Goal: Task Accomplishment & Management: Use online tool/utility

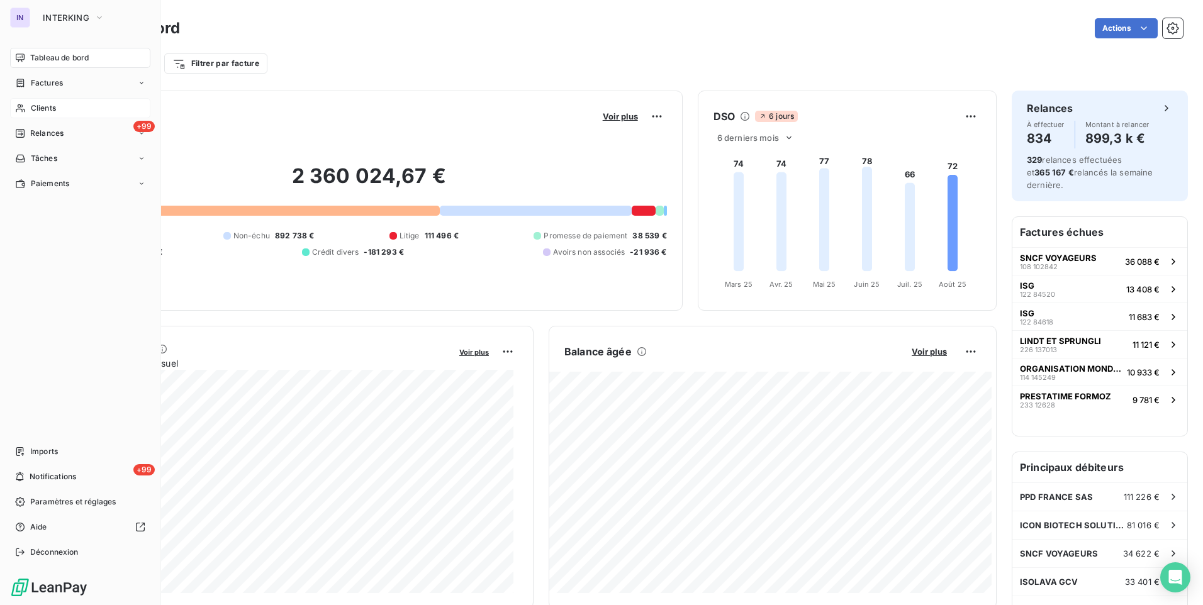
drag, startPoint x: 28, startPoint y: 111, endPoint x: 121, endPoint y: 102, distance: 93.6
click at [29, 111] on div "Clients" at bounding box center [80, 108] width 140 height 20
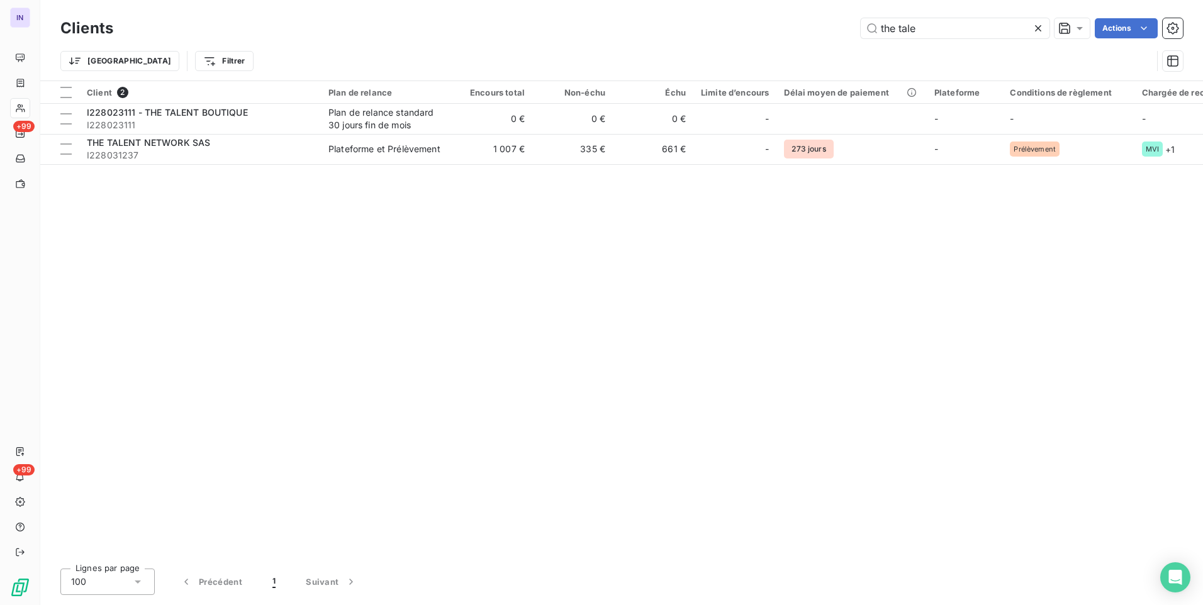
drag, startPoint x: 882, startPoint y: 27, endPoint x: 789, endPoint y: 25, distance: 93.2
click at [789, 25] on div "the tale Actions" at bounding box center [655, 28] width 1055 height 20
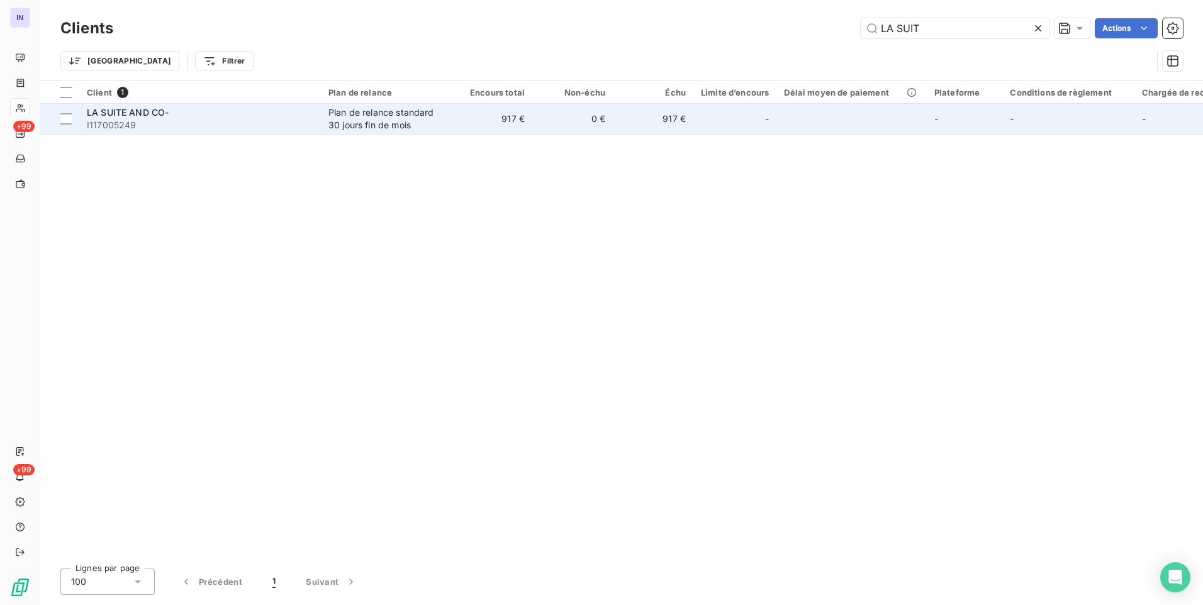
type input "LA SUIT"
click at [436, 120] on div "Plan de relance standard 30 jours fin de mois" at bounding box center [387, 118] width 116 height 25
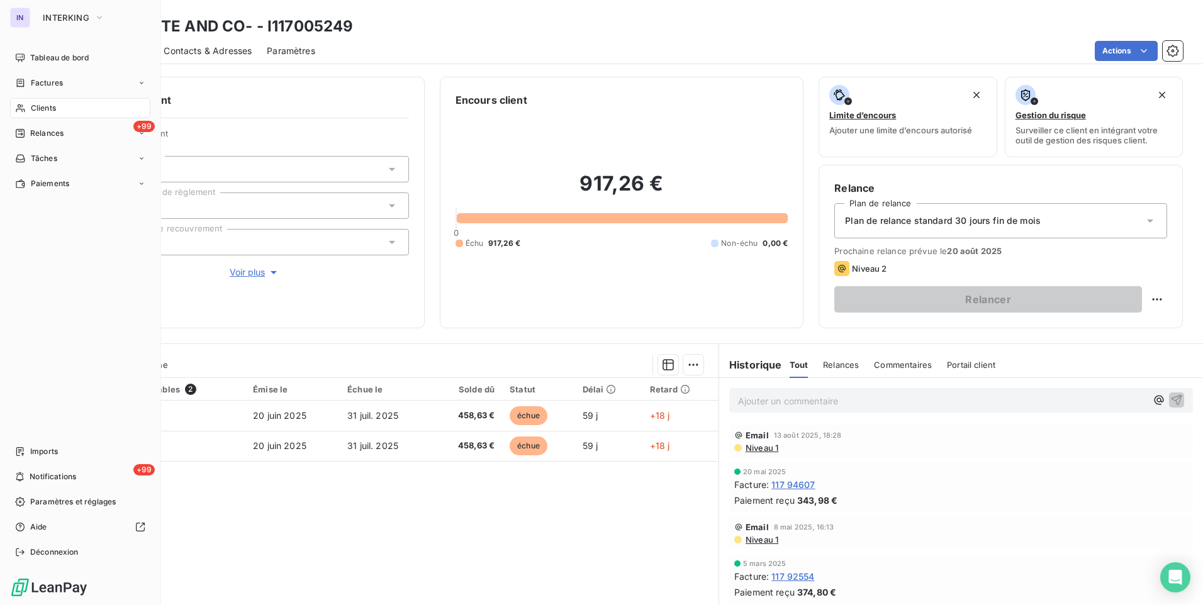
click at [47, 108] on span "Clients" at bounding box center [43, 108] width 25 height 11
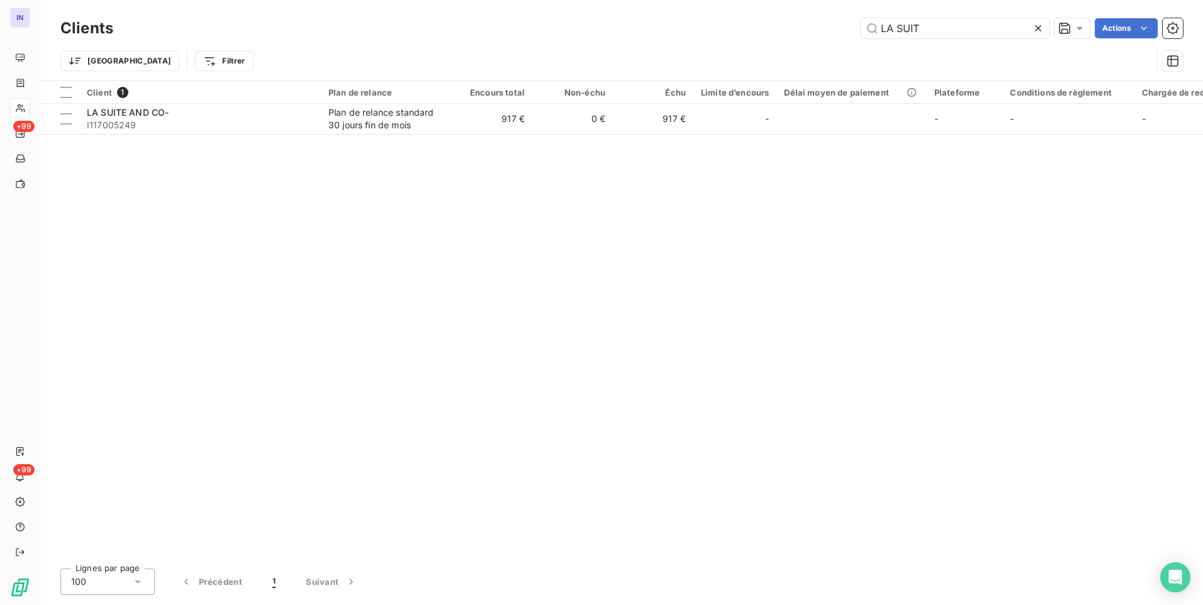
drag, startPoint x: 787, startPoint y: 26, endPoint x: 780, endPoint y: 26, distance: 7.0
click at [781, 26] on div "LA SUIT Actions" at bounding box center [655, 28] width 1055 height 20
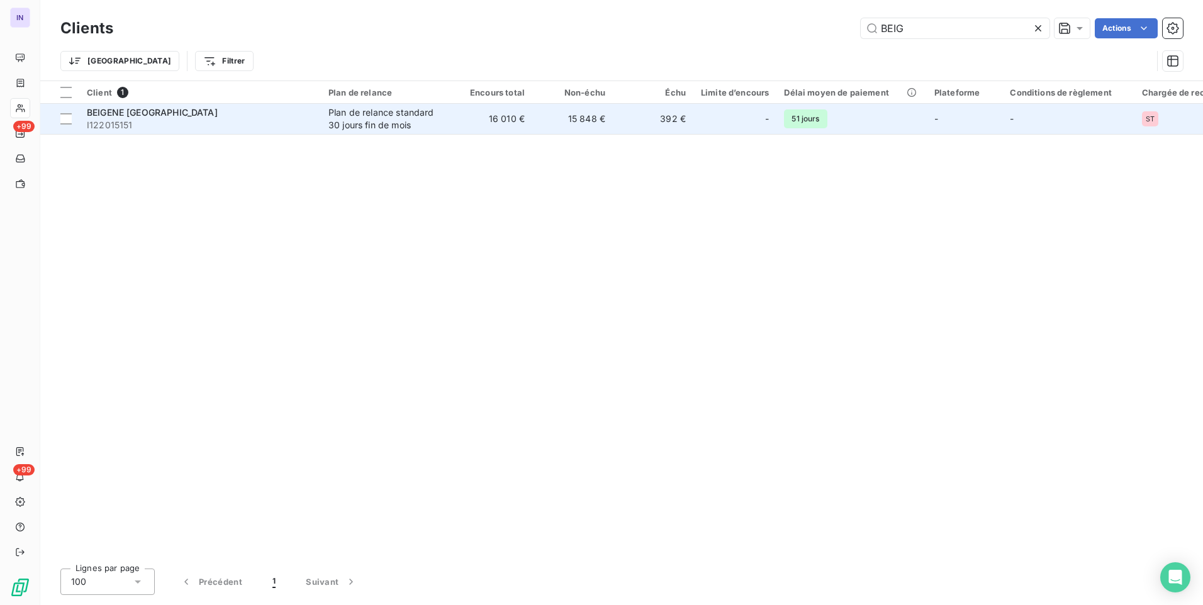
type input "BEIG"
click at [366, 124] on div "Plan de relance standard 30 jours fin de mois" at bounding box center [387, 118] width 116 height 25
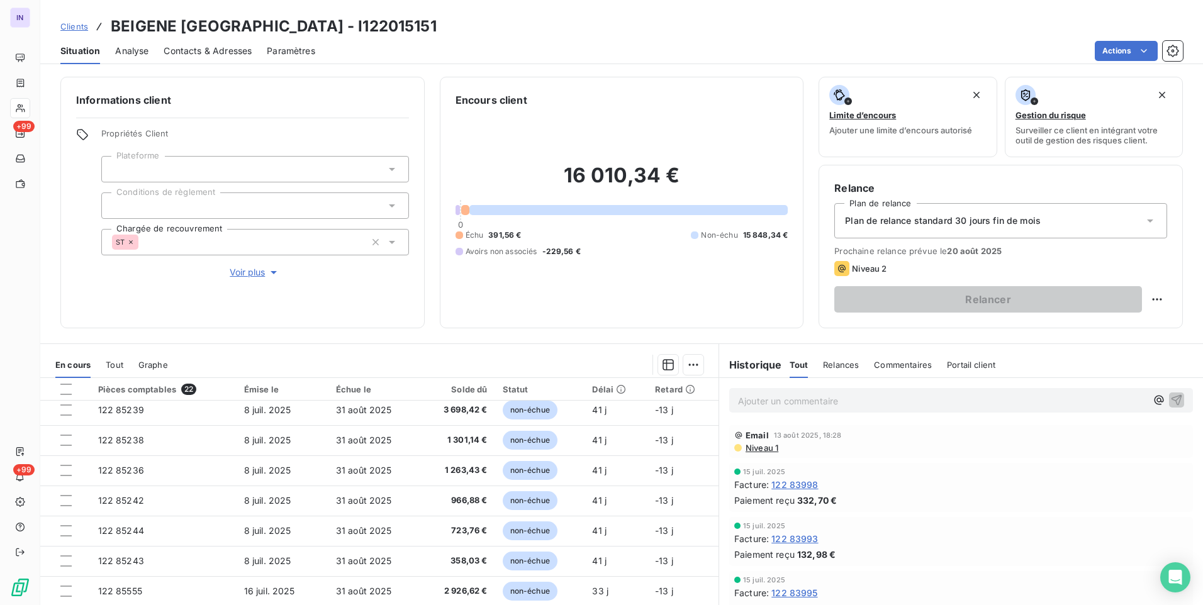
scroll to position [126, 0]
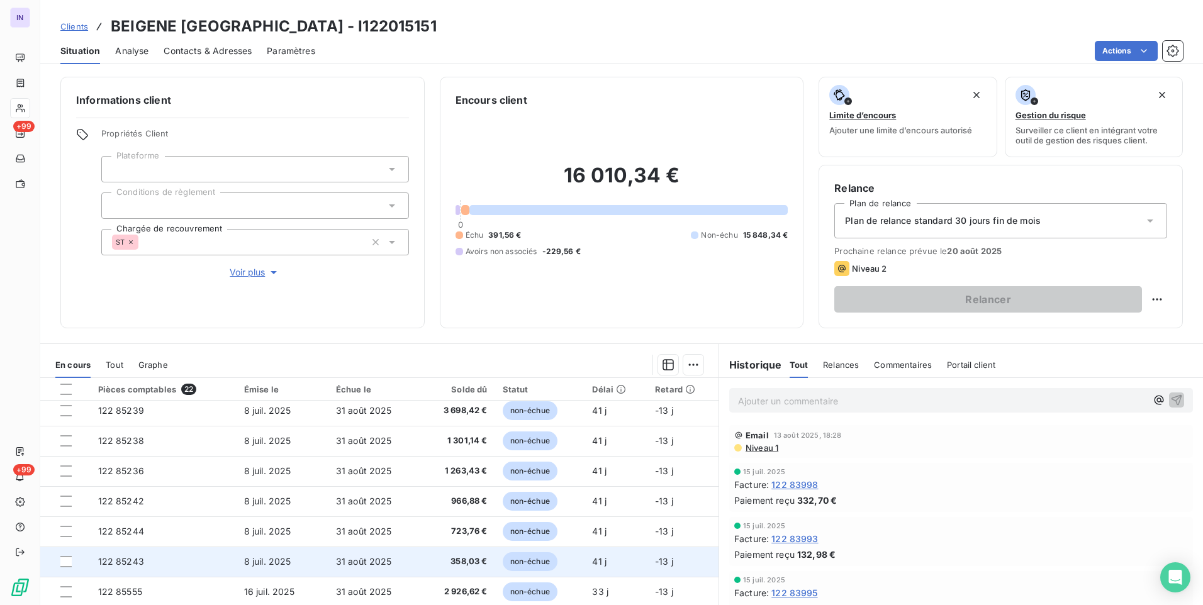
click at [258, 558] on span "8 juil. 2025" at bounding box center [267, 561] width 47 height 11
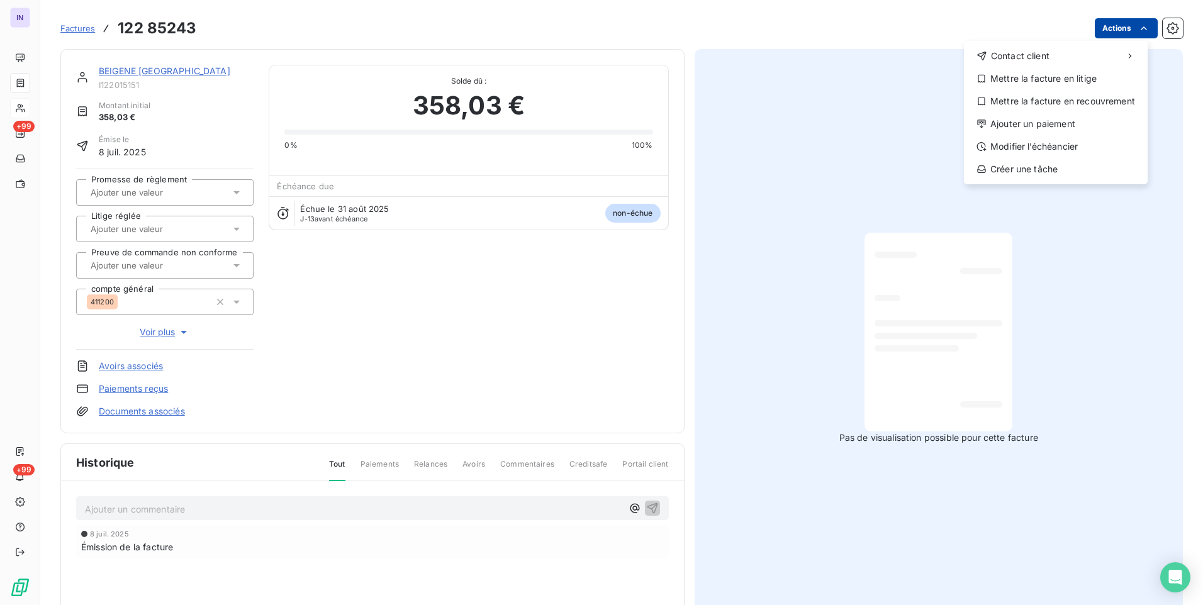
click at [1121, 29] on html "IN +99 +99 Factures [PHONE_NUMBER] Actions Contact client Mettre la facture en …" at bounding box center [601, 302] width 1203 height 605
click at [1067, 121] on div "Ajouter un paiement" at bounding box center [1056, 124] width 174 height 20
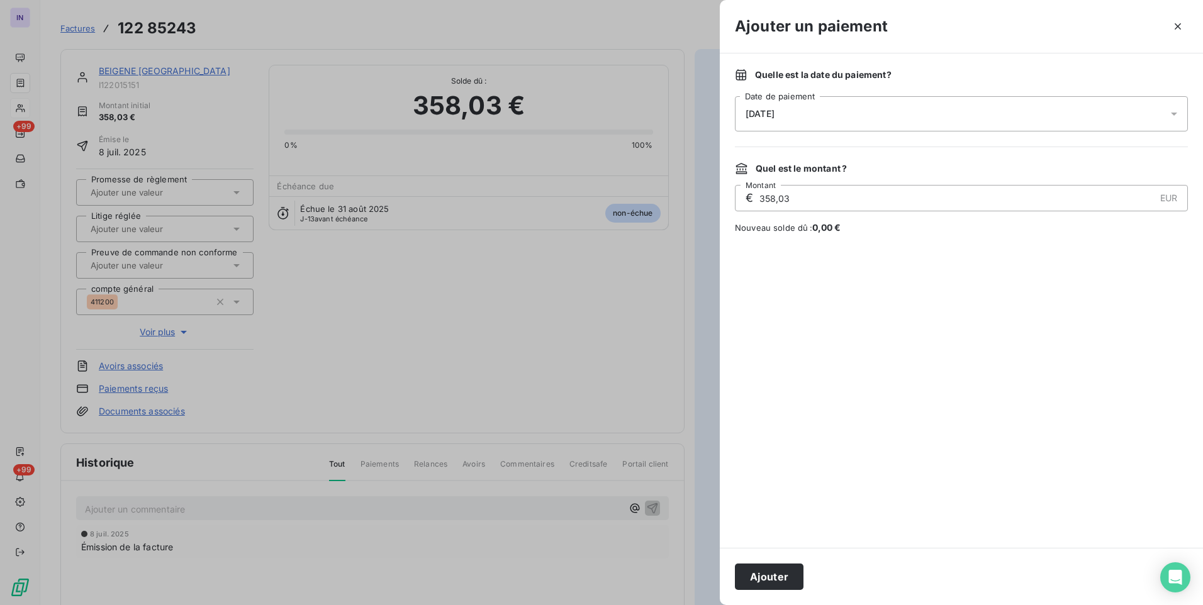
drag, startPoint x: 882, startPoint y: 111, endPoint x: 860, endPoint y: 128, distance: 26.9
click at [880, 111] on div "[DATE]" at bounding box center [961, 113] width 453 height 35
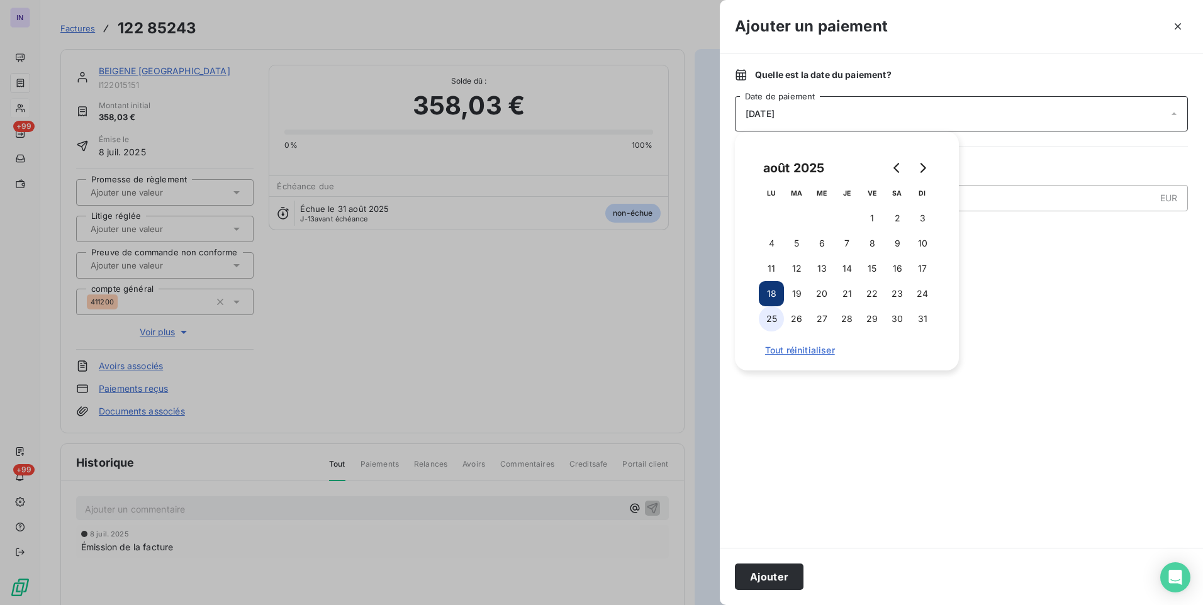
click at [769, 320] on button "25" at bounding box center [771, 318] width 25 height 25
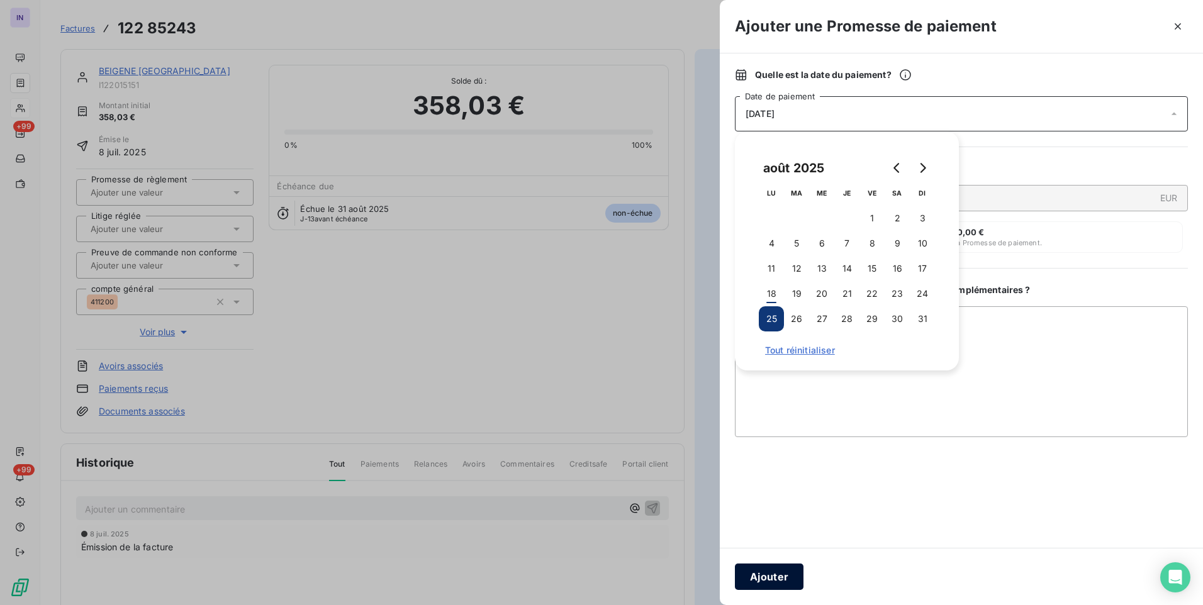
drag, startPoint x: 772, startPoint y: 578, endPoint x: 540, endPoint y: 480, distance: 251.5
click at [771, 578] on button "Ajouter" at bounding box center [769, 577] width 69 height 26
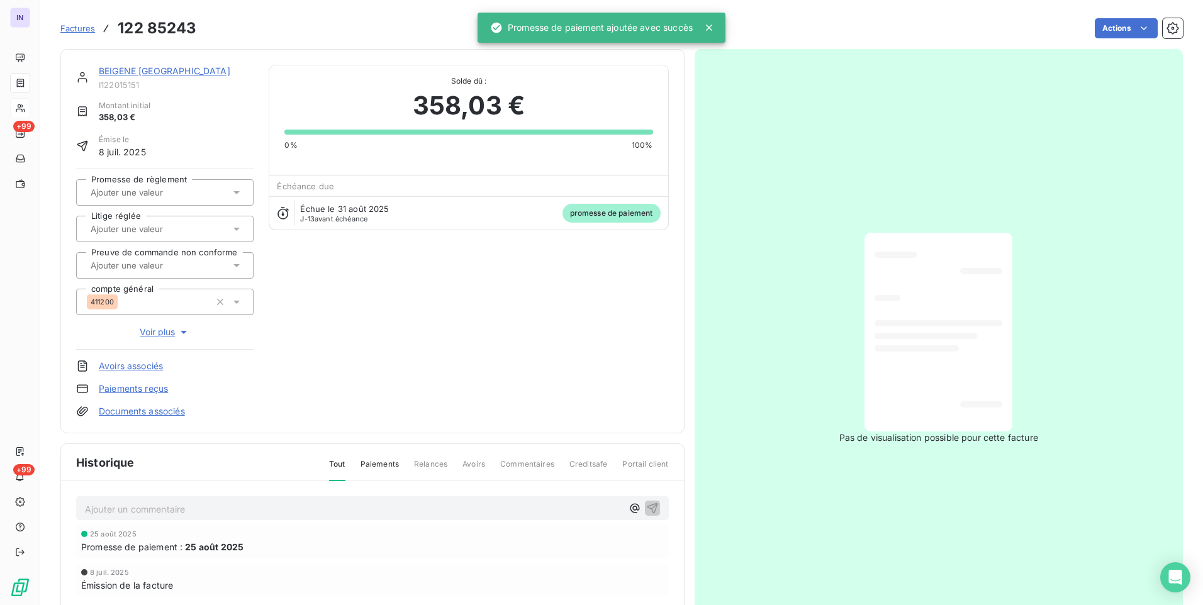
click at [159, 195] on input "text" at bounding box center [152, 192] width 126 height 11
click at [160, 233] on div "Oui" at bounding box center [172, 226] width 142 height 20
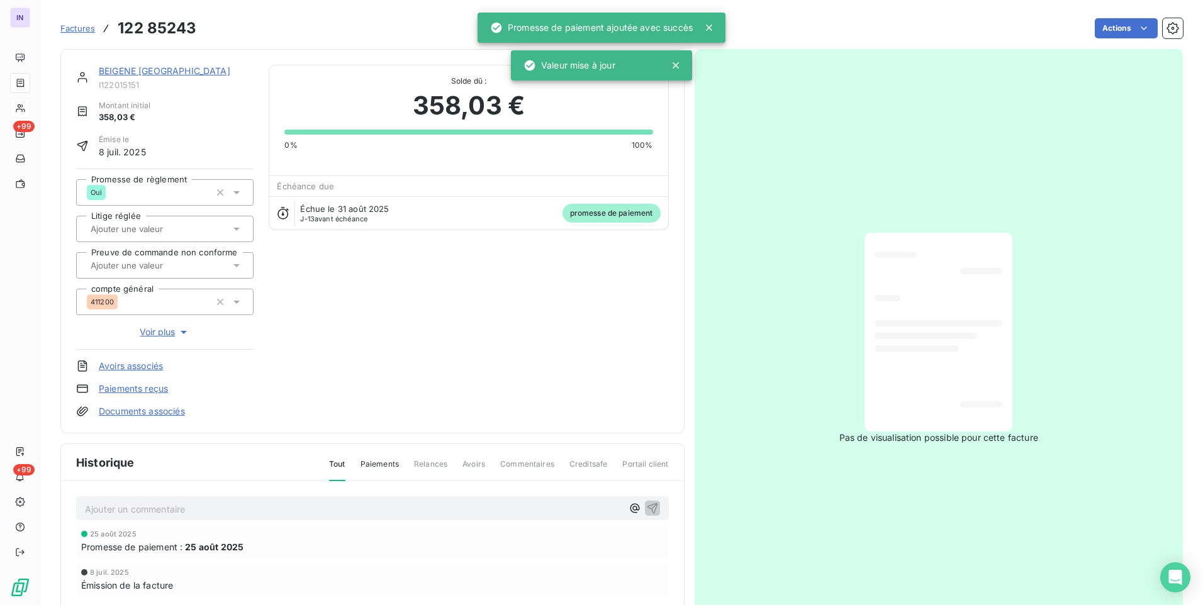
click at [166, 72] on link "BEIGENE [GEOGRAPHIC_DATA]" at bounding box center [165, 70] width 132 height 11
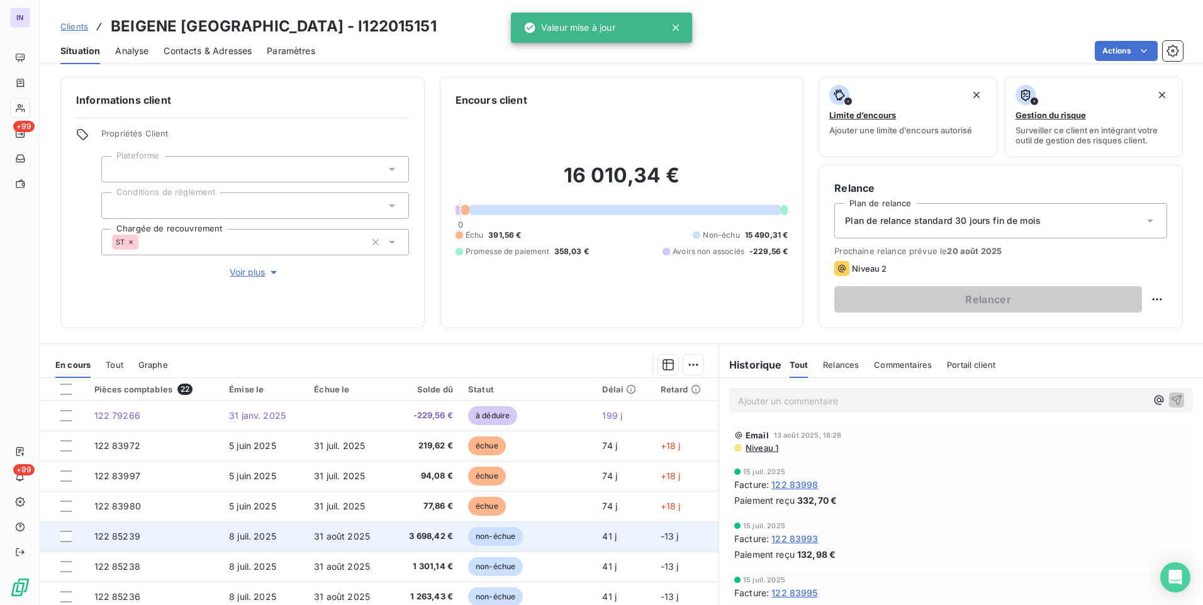
click at [283, 532] on td "8 juil. 2025" at bounding box center [264, 537] width 85 height 30
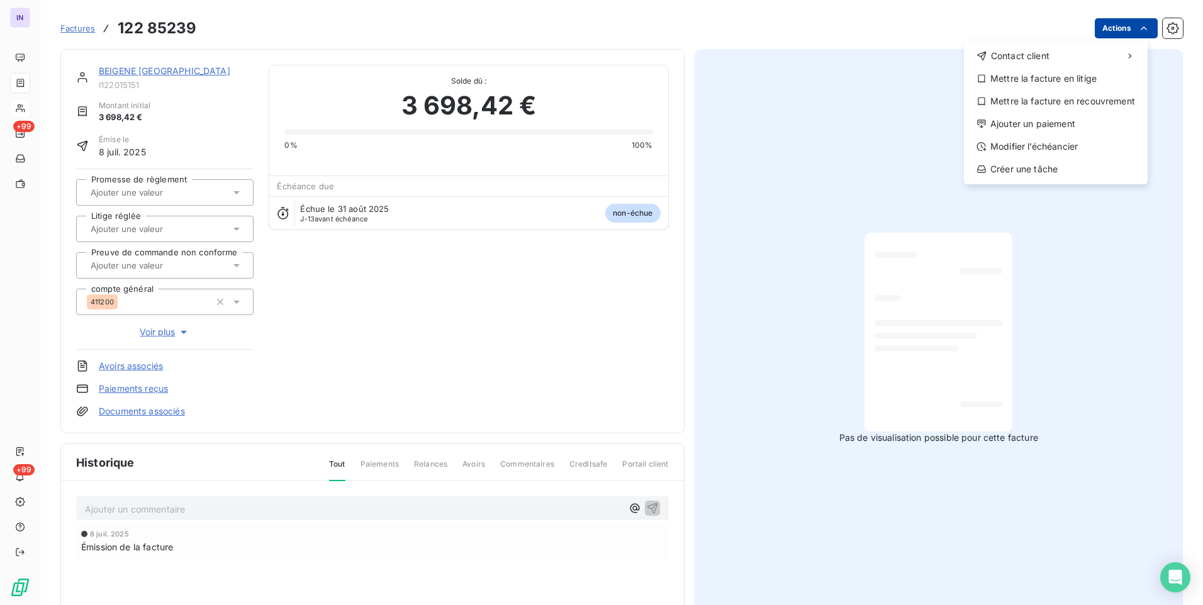
click at [1118, 18] on html "IN +99 +99 Factures [PHONE_NUMBER] Actions Contact client Mettre la facture en …" at bounding box center [601, 302] width 1203 height 605
click at [1027, 121] on div "Ajouter un paiement" at bounding box center [1056, 124] width 174 height 20
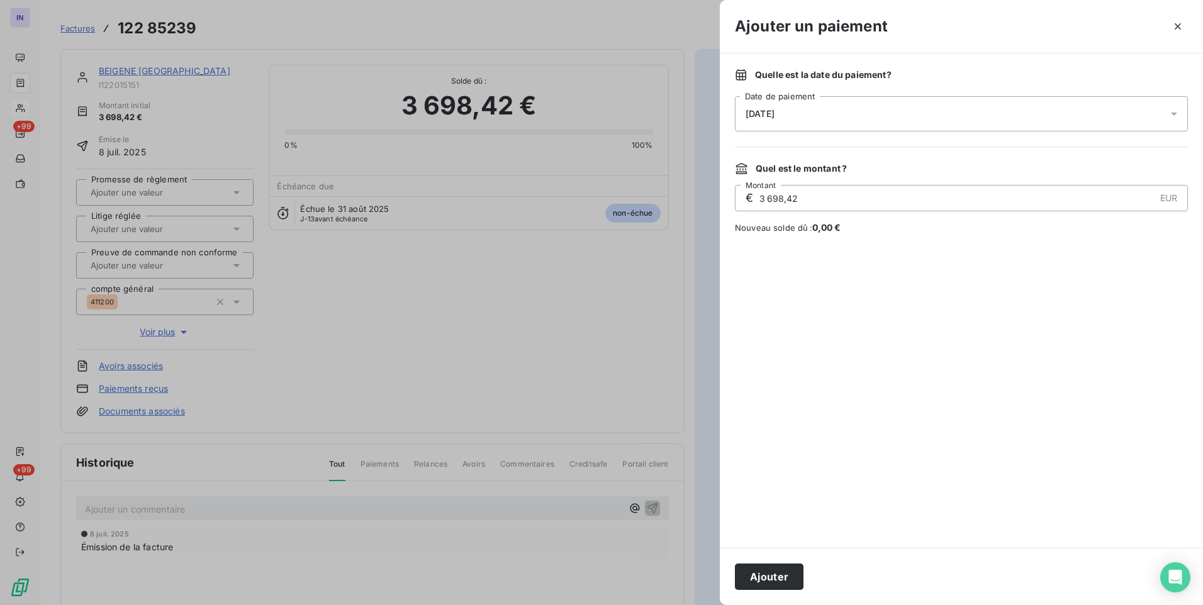
click at [855, 119] on div "[DATE]" at bounding box center [961, 113] width 453 height 35
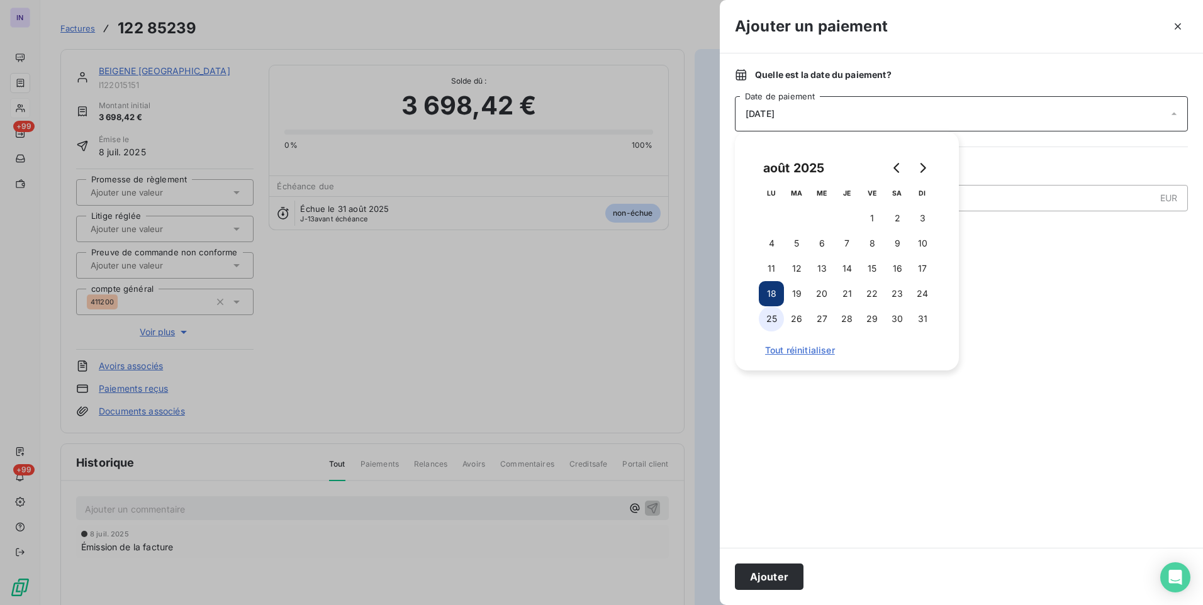
click at [772, 318] on button "25" at bounding box center [771, 318] width 25 height 25
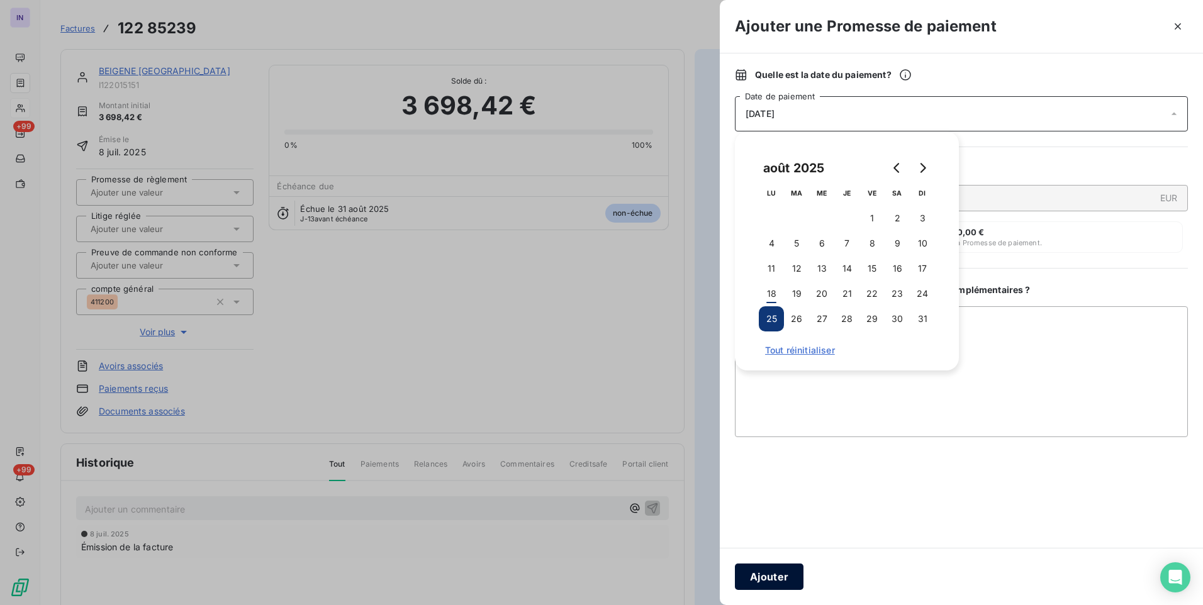
click at [763, 581] on button "Ajouter" at bounding box center [769, 577] width 69 height 26
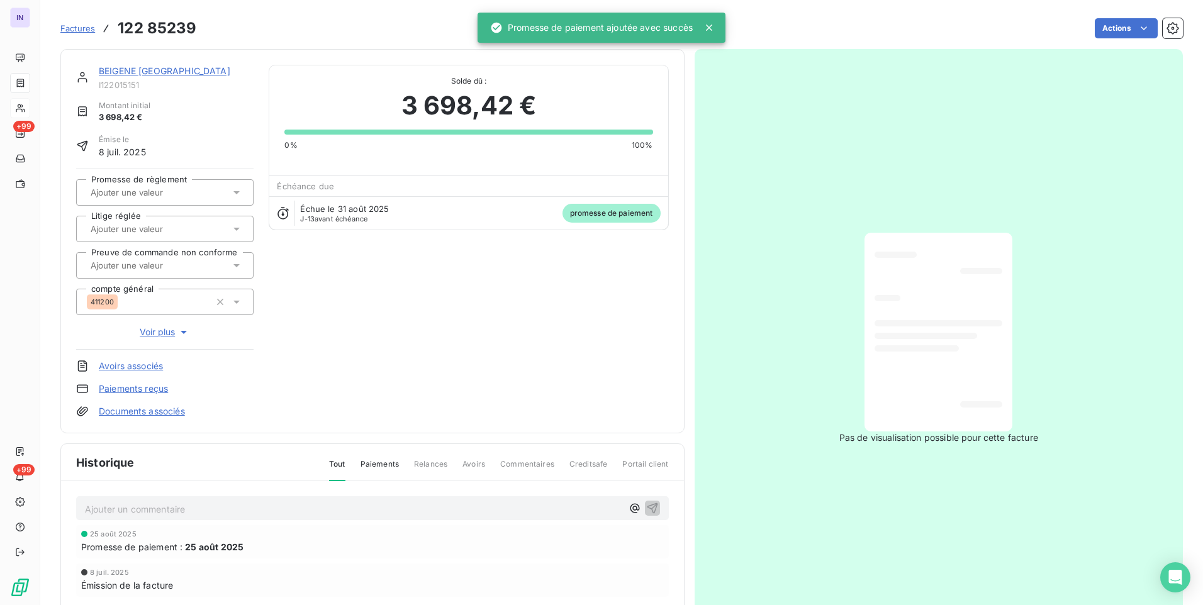
click at [174, 198] on div at bounding box center [158, 192] width 143 height 16
click at [177, 225] on div "Oui" at bounding box center [172, 226] width 142 height 20
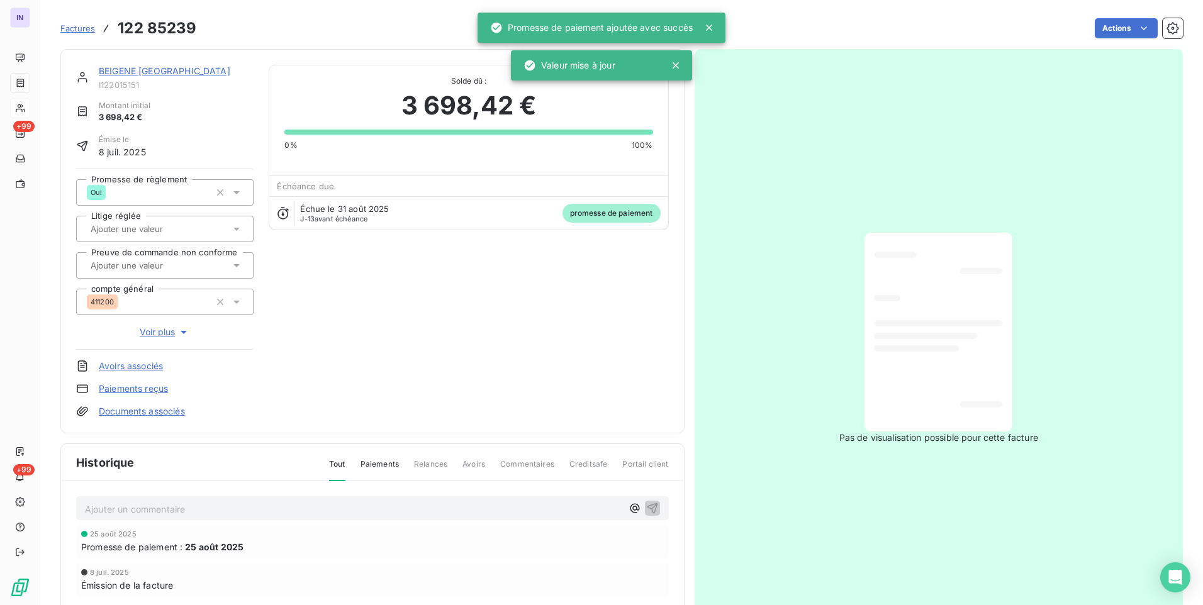
click at [183, 74] on link "BEIGENE [GEOGRAPHIC_DATA]" at bounding box center [165, 70] width 132 height 11
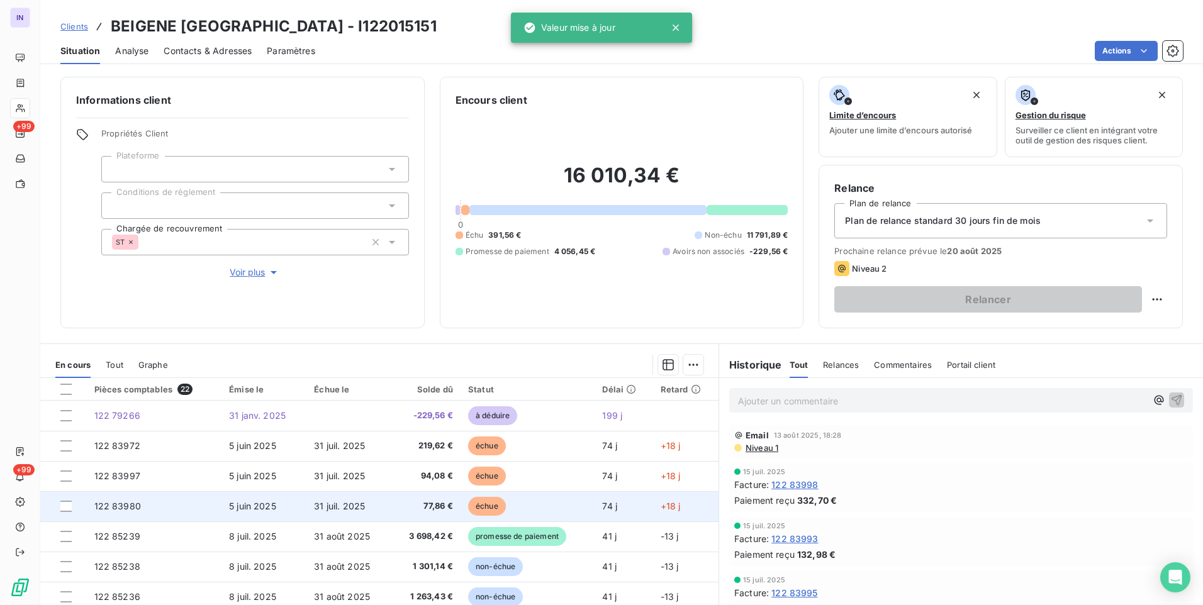
scroll to position [126, 0]
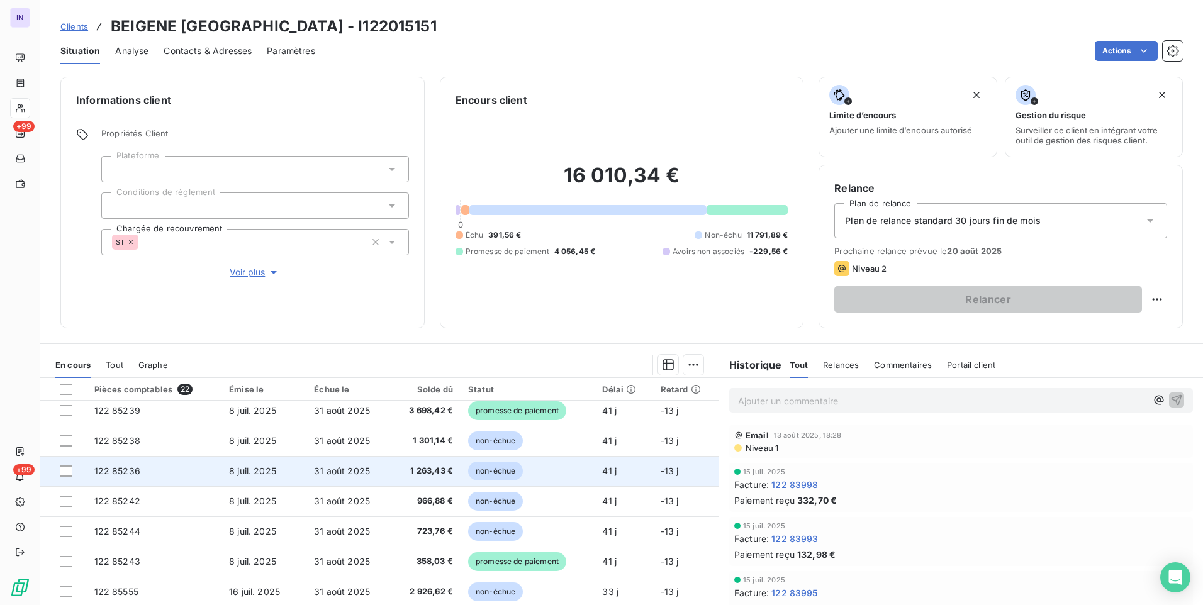
click at [438, 478] on td "1 263,43 €" at bounding box center [426, 471] width 70 height 30
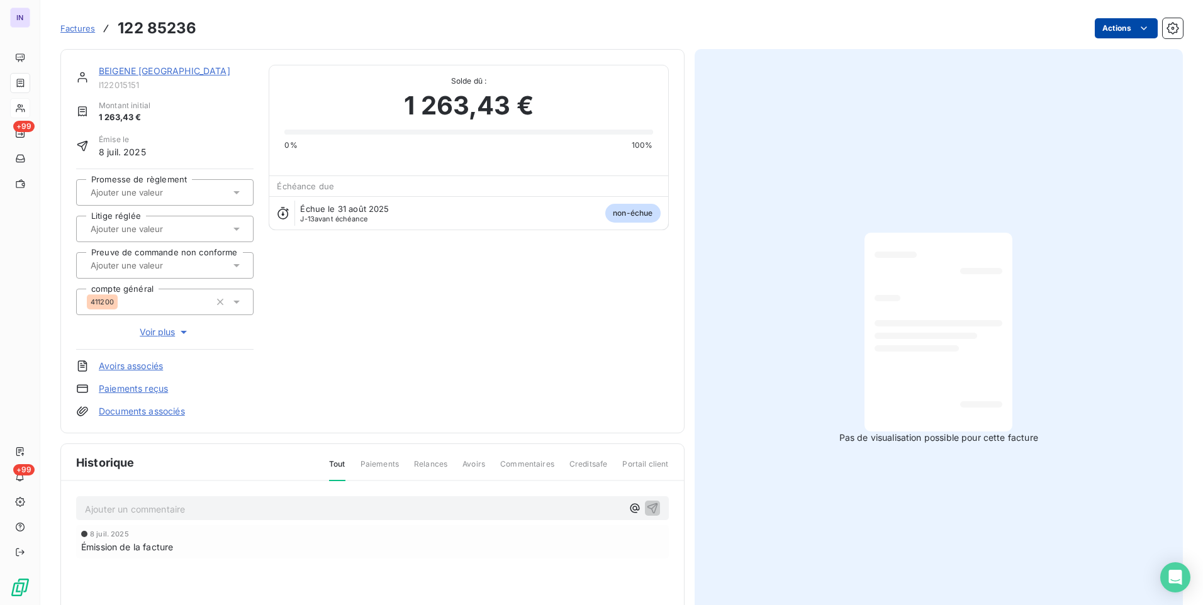
click at [1105, 30] on html "IN +99 +99 Factures 122 85236 Actions BEIGENE [GEOGRAPHIC_DATA] I122015151 Mont…" at bounding box center [601, 302] width 1203 height 605
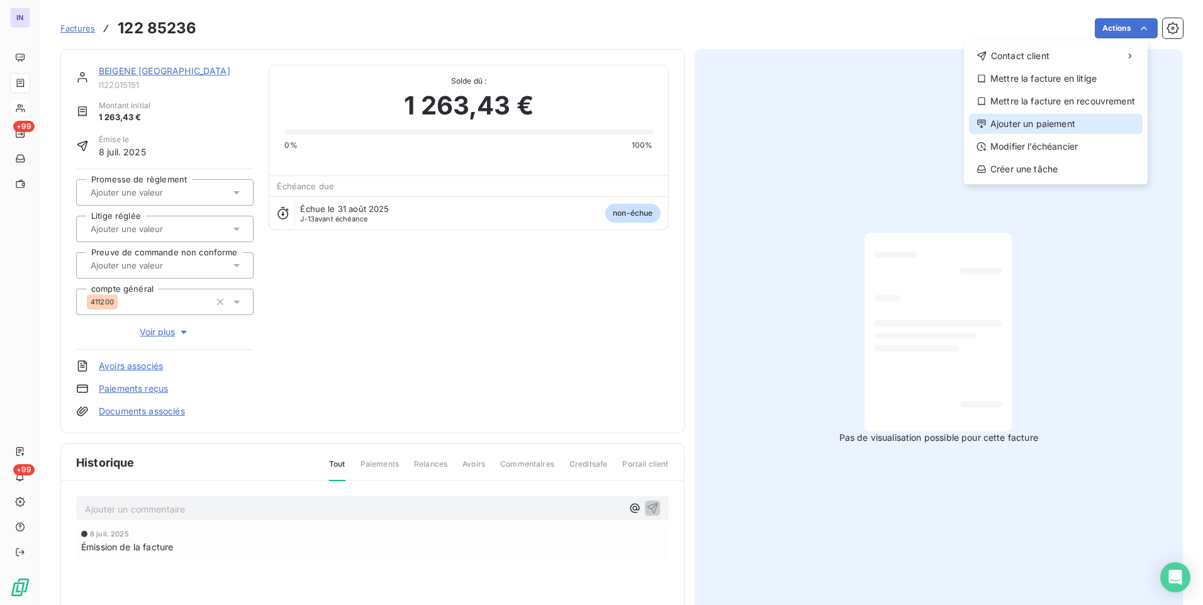
click at [1036, 123] on div "Ajouter un paiement" at bounding box center [1056, 124] width 174 height 20
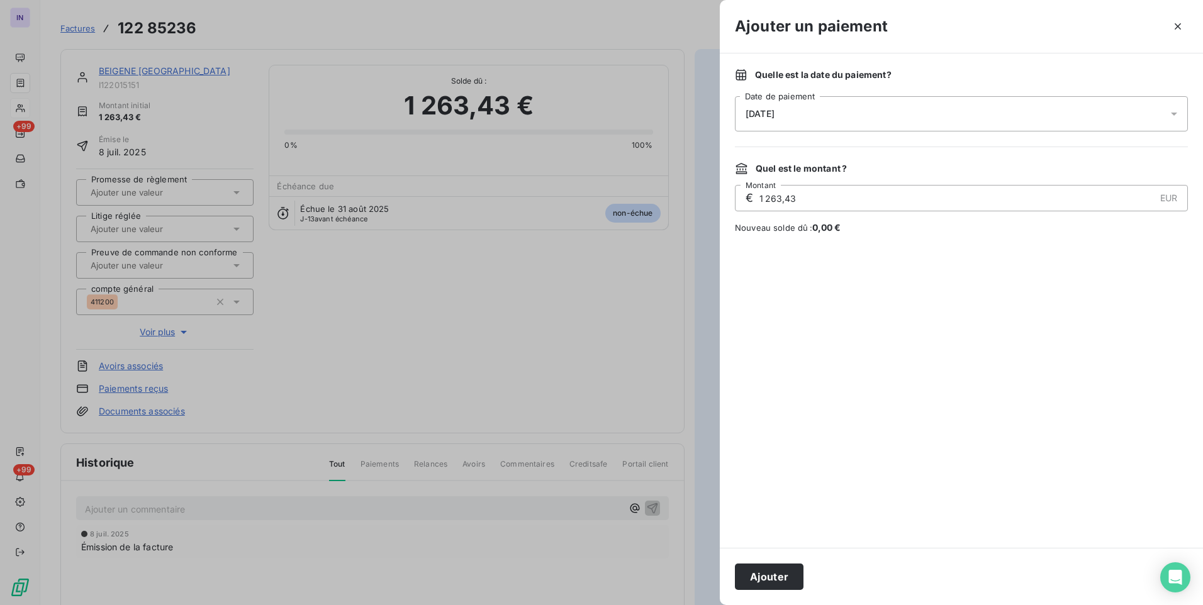
click at [884, 127] on div "[DATE]" at bounding box center [961, 113] width 453 height 35
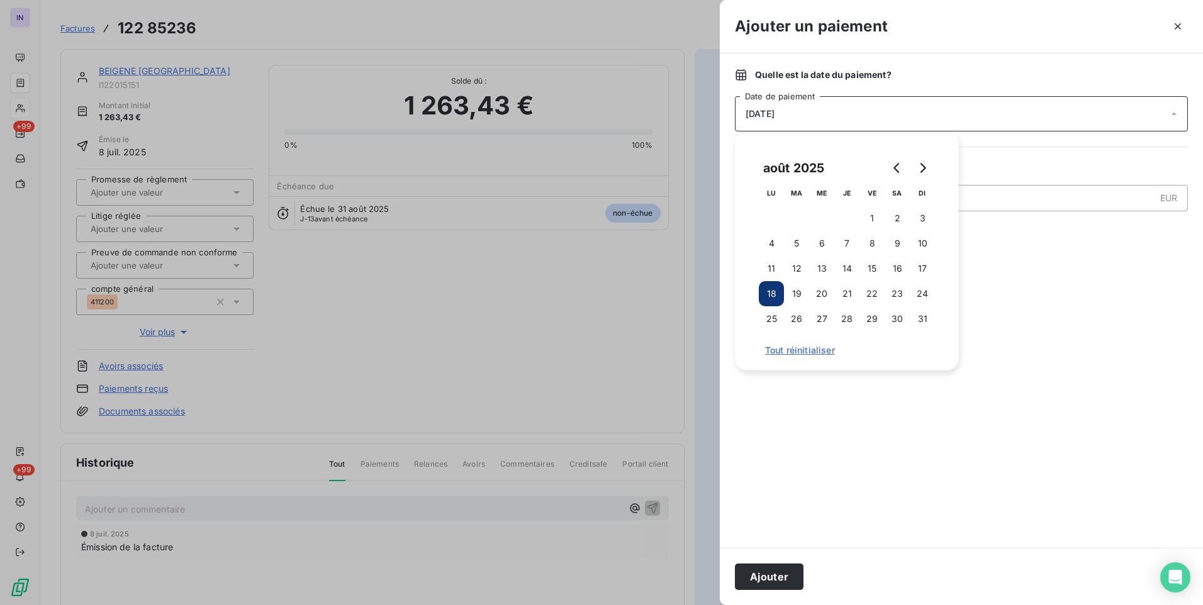
drag, startPoint x: 770, startPoint y: 326, endPoint x: 767, endPoint y: 368, distance: 41.7
click at [770, 329] on button "25" at bounding box center [771, 318] width 25 height 25
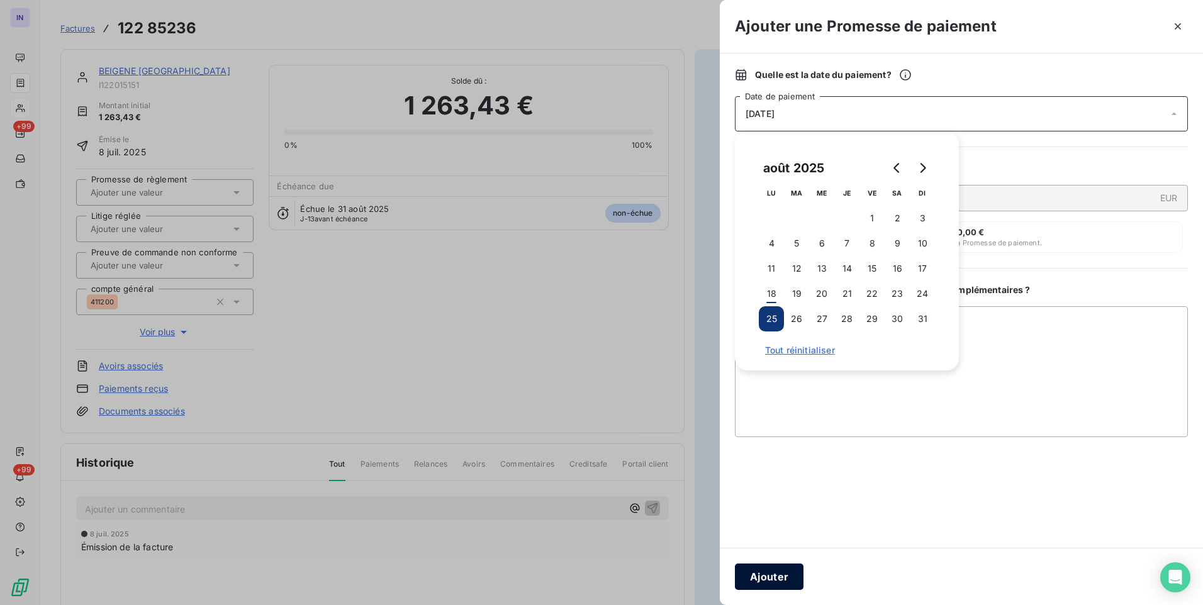
click at [775, 575] on button "Ajouter" at bounding box center [769, 577] width 69 height 26
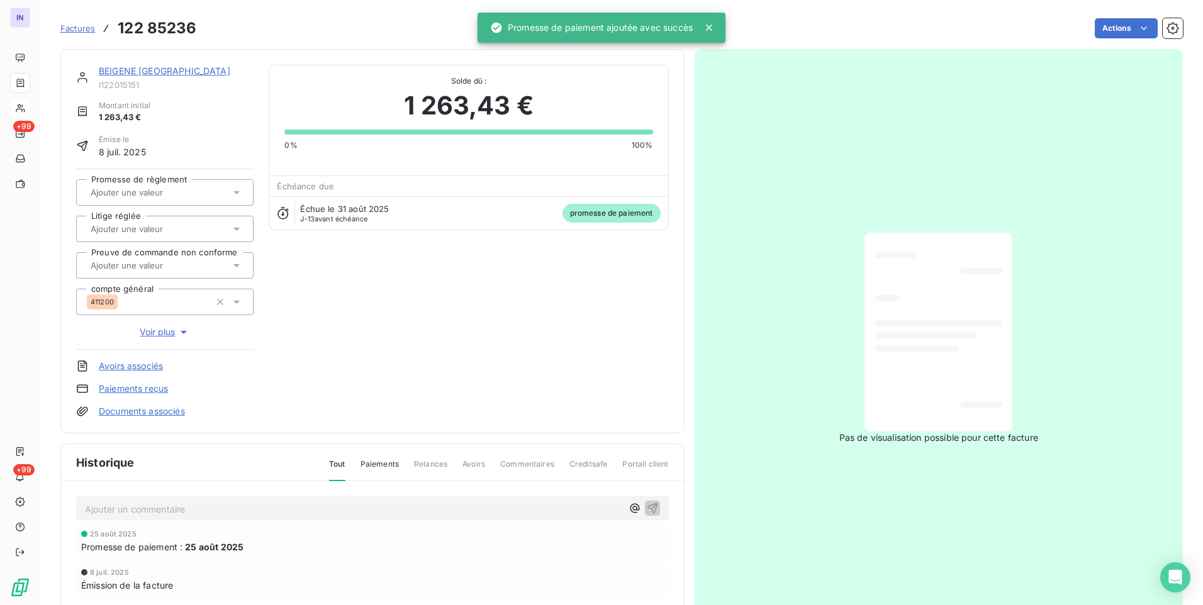
click at [186, 188] on input "text" at bounding box center [152, 192] width 126 height 11
click at [181, 223] on div "Oui" at bounding box center [172, 226] width 142 height 20
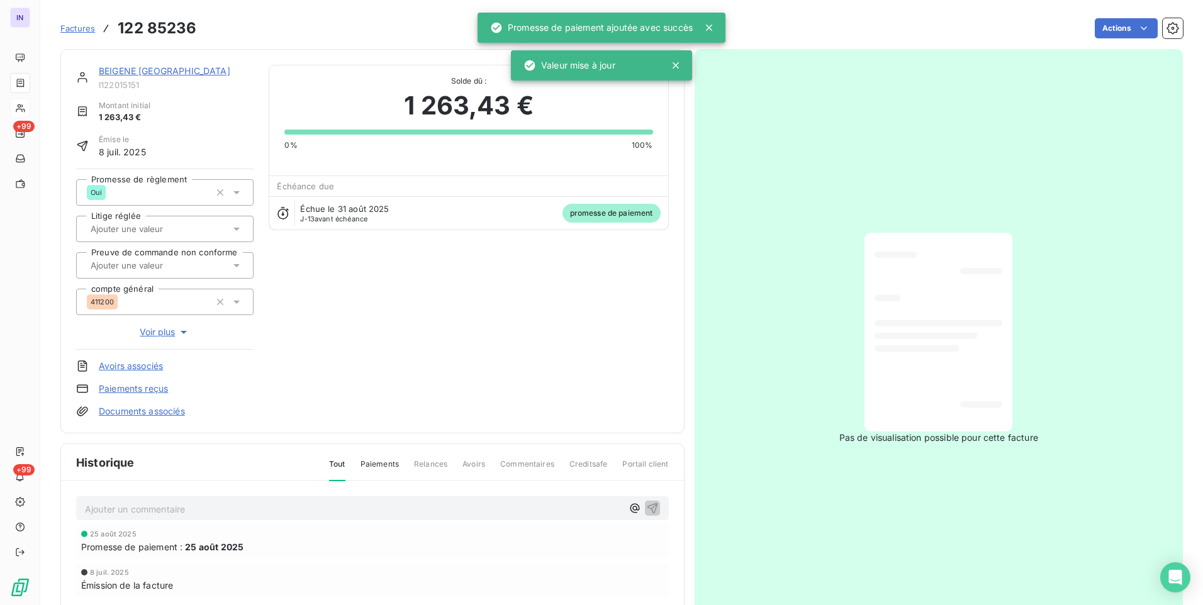
click at [183, 70] on link "BEIGENE [GEOGRAPHIC_DATA]" at bounding box center [165, 70] width 132 height 11
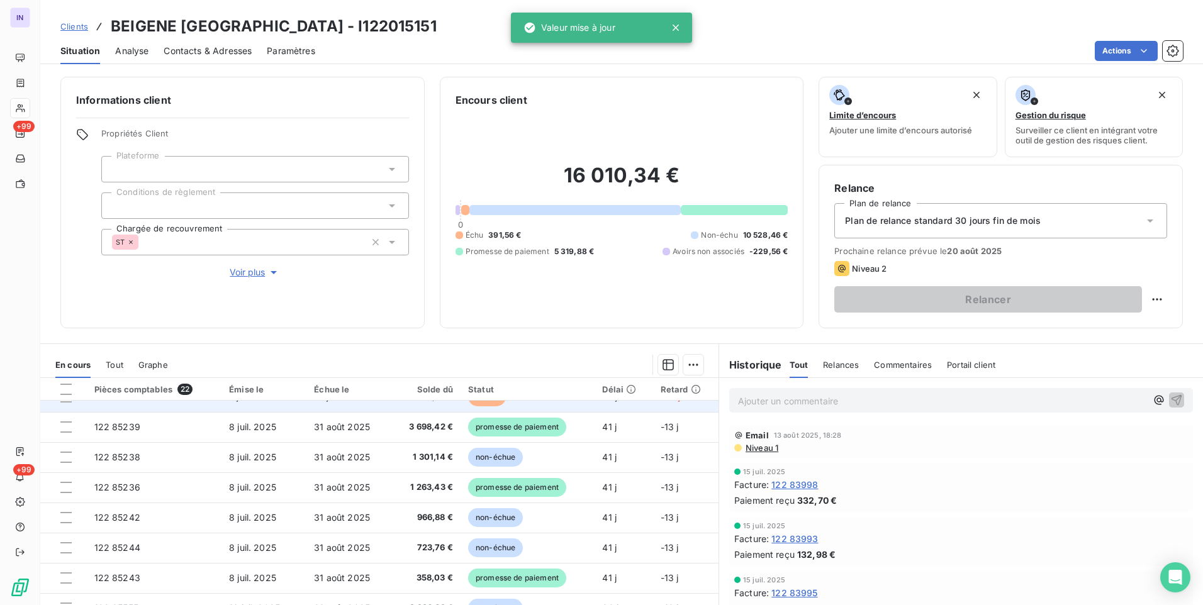
scroll to position [126, 0]
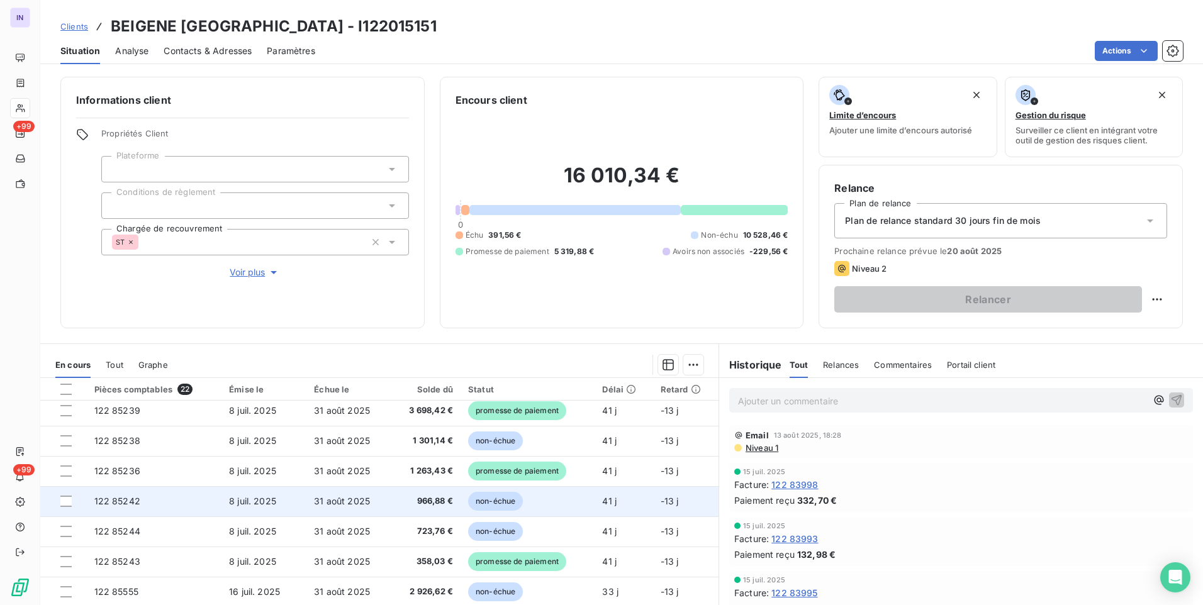
click at [342, 512] on td "31 août 2025" at bounding box center [348, 501] width 84 height 30
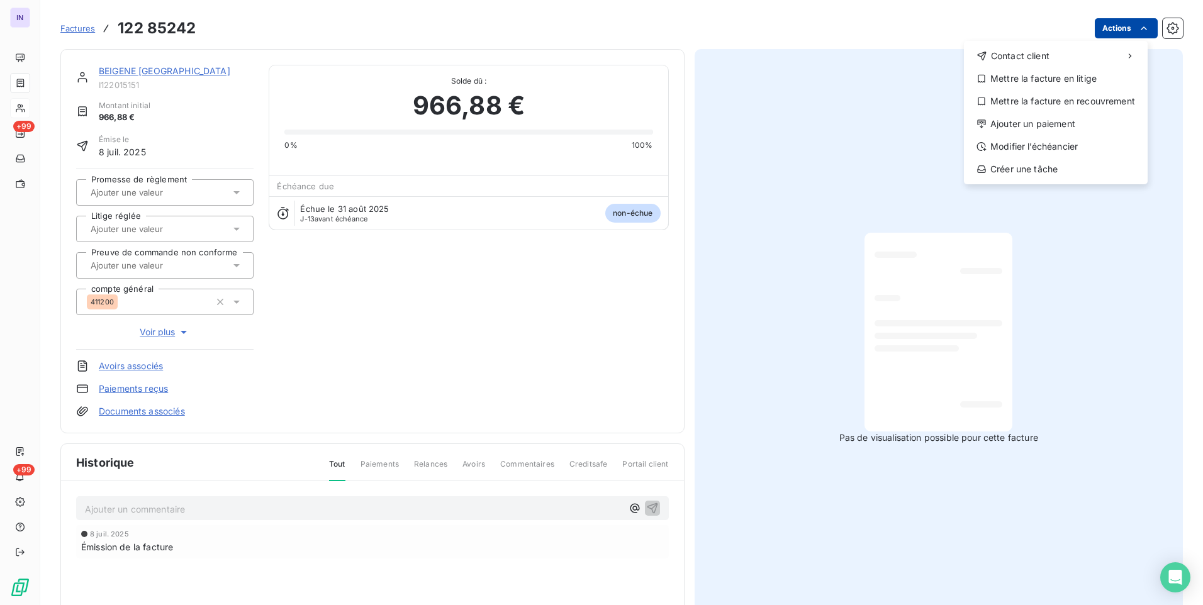
click at [1104, 36] on html "IN +99 +99 Factures [PHONE_NUMBER] Actions Contact client Mettre la facture en …" at bounding box center [601, 302] width 1203 height 605
click at [1022, 126] on div "Ajouter un paiement" at bounding box center [1056, 124] width 174 height 20
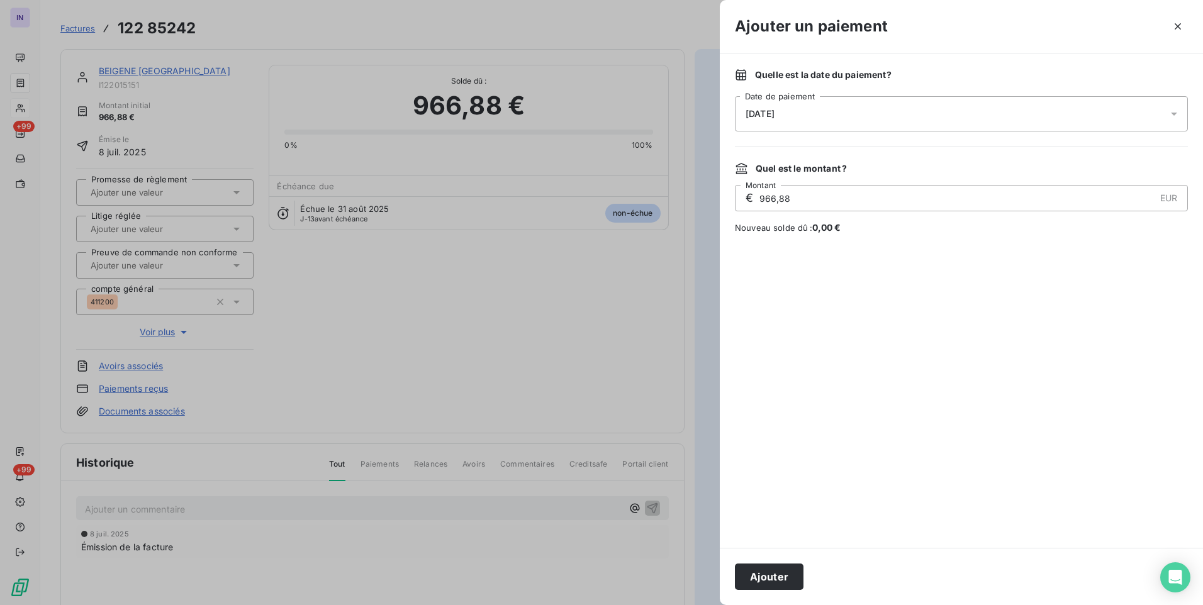
click at [861, 118] on div "[DATE]" at bounding box center [961, 113] width 453 height 35
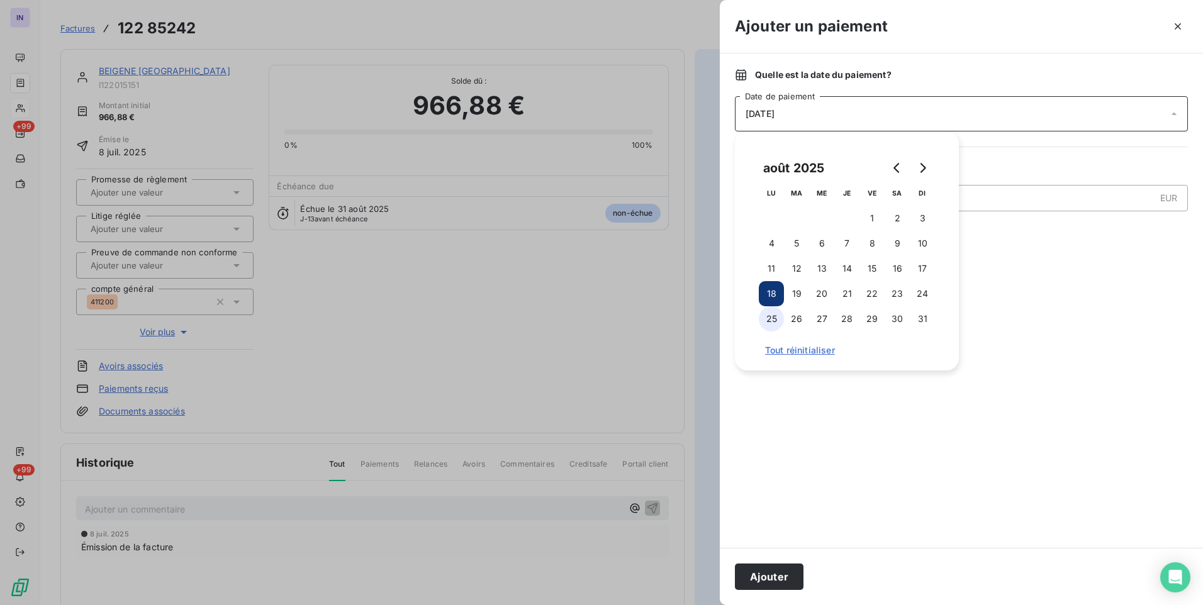
click at [777, 318] on button "25" at bounding box center [771, 318] width 25 height 25
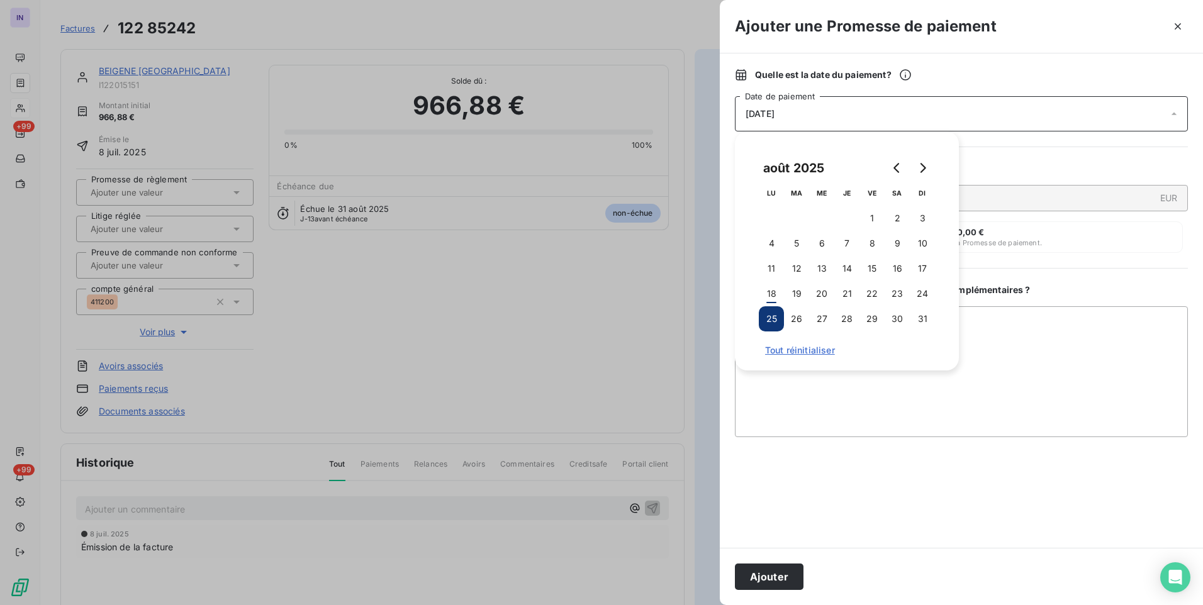
drag, startPoint x: 760, startPoint y: 575, endPoint x: 609, endPoint y: 481, distance: 177.4
click at [761, 575] on button "Ajouter" at bounding box center [769, 577] width 69 height 26
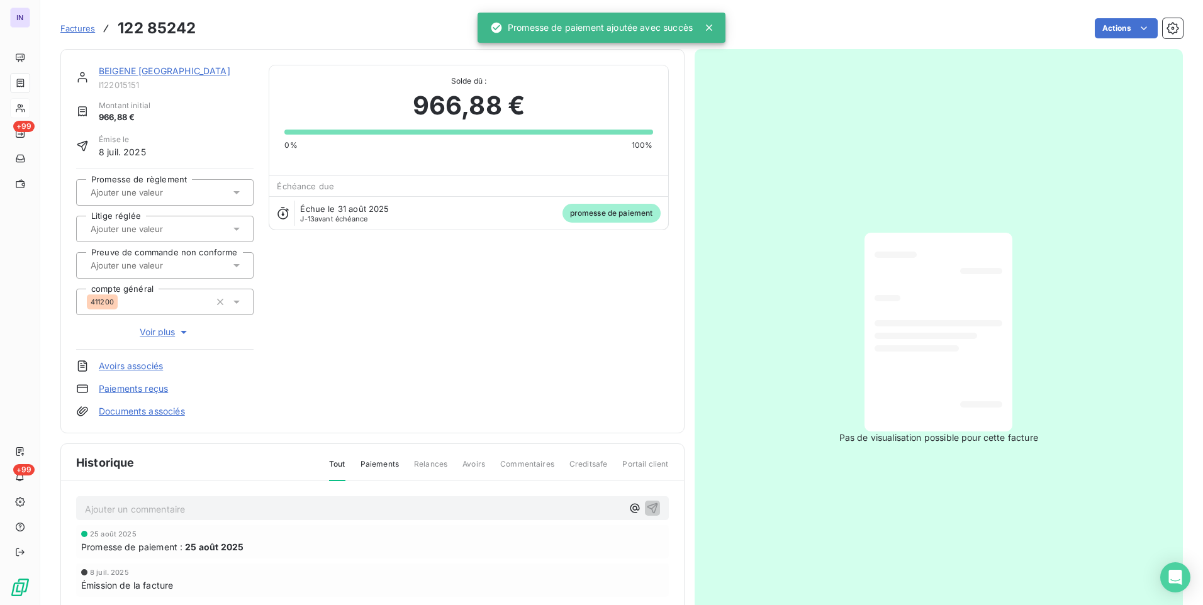
click at [176, 198] on input "text" at bounding box center [152, 192] width 126 height 11
click at [174, 227] on div "Oui" at bounding box center [172, 226] width 142 height 20
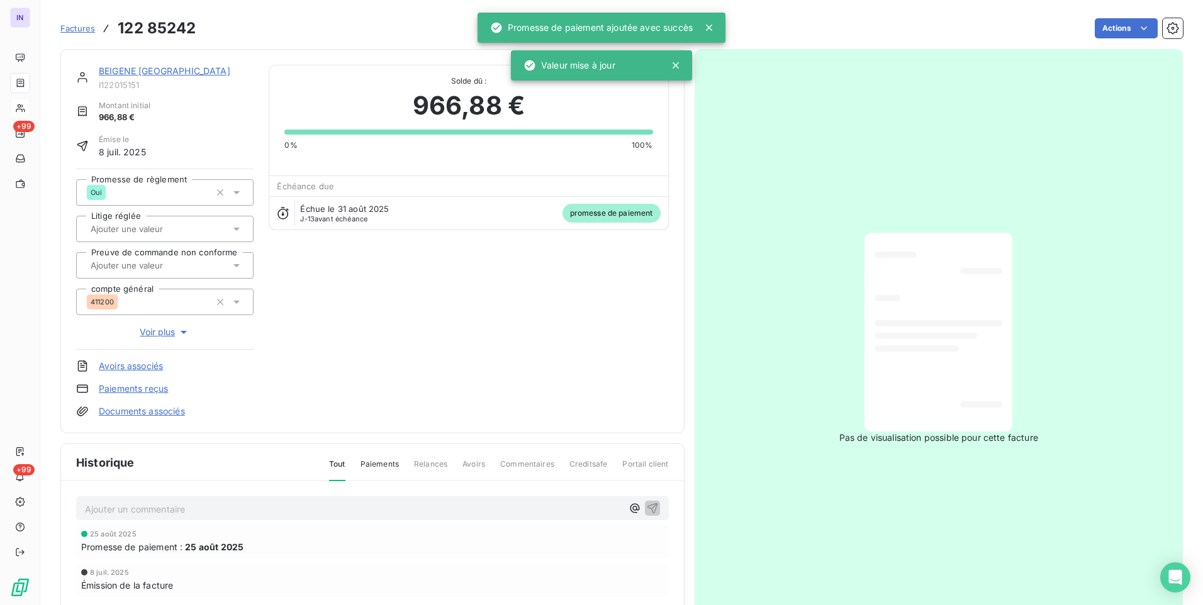
click at [169, 69] on link "BEIGENE [GEOGRAPHIC_DATA]" at bounding box center [165, 70] width 132 height 11
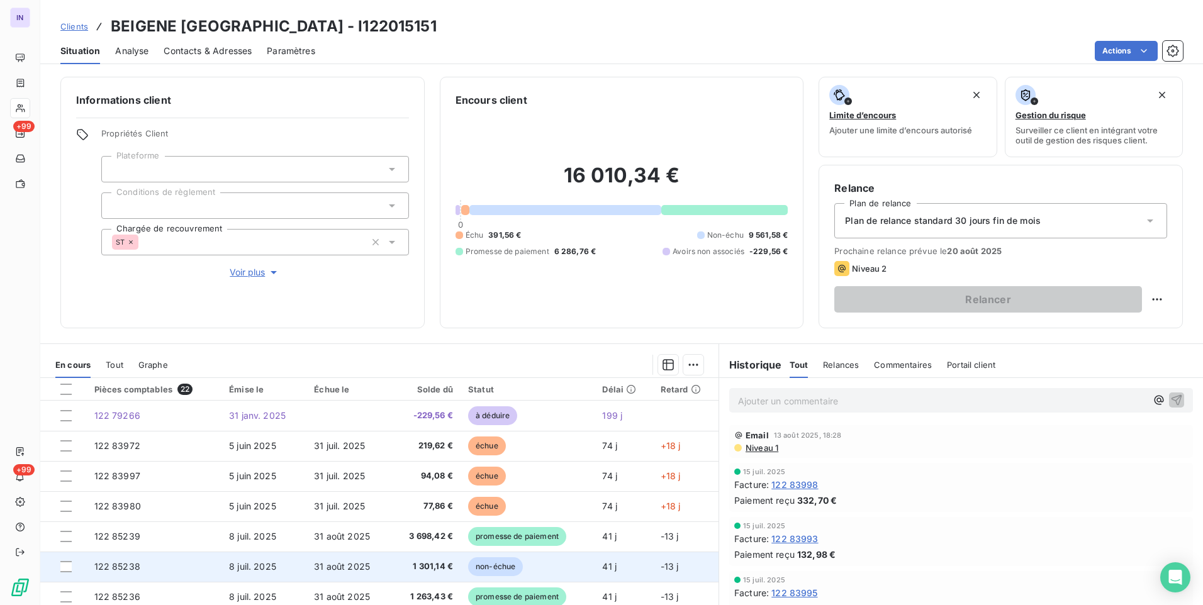
click at [342, 568] on span "31 août 2025" at bounding box center [342, 566] width 56 height 11
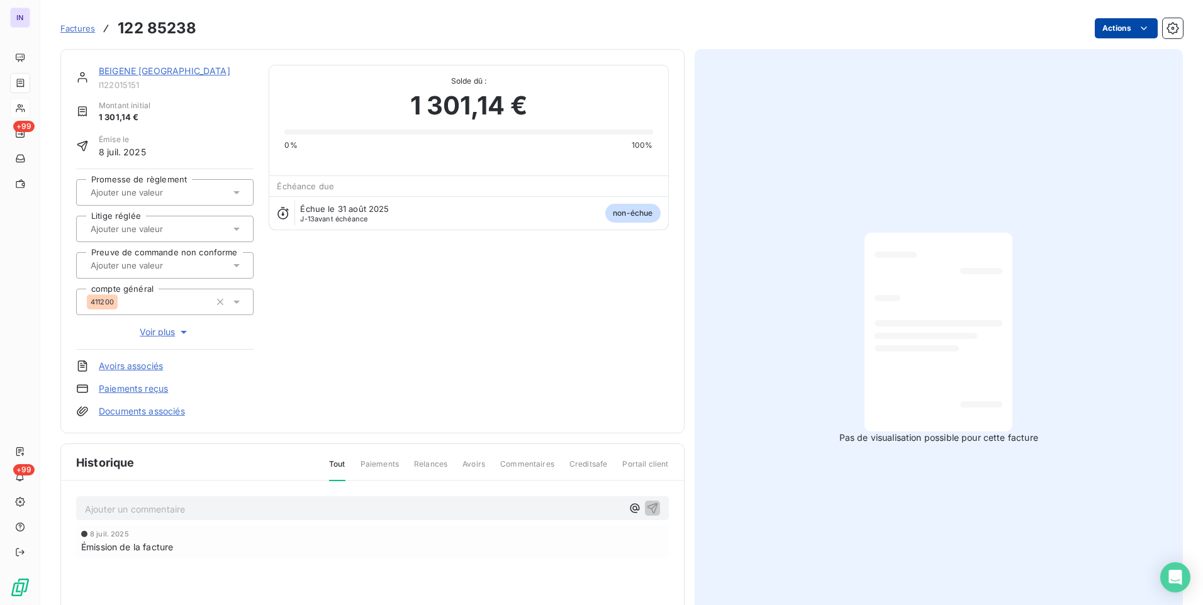
click at [1101, 31] on html "IN +99 +99 Factures 122 85238 Actions BEIGENE [GEOGRAPHIC_DATA] I122015151 Mont…" at bounding box center [601, 302] width 1203 height 605
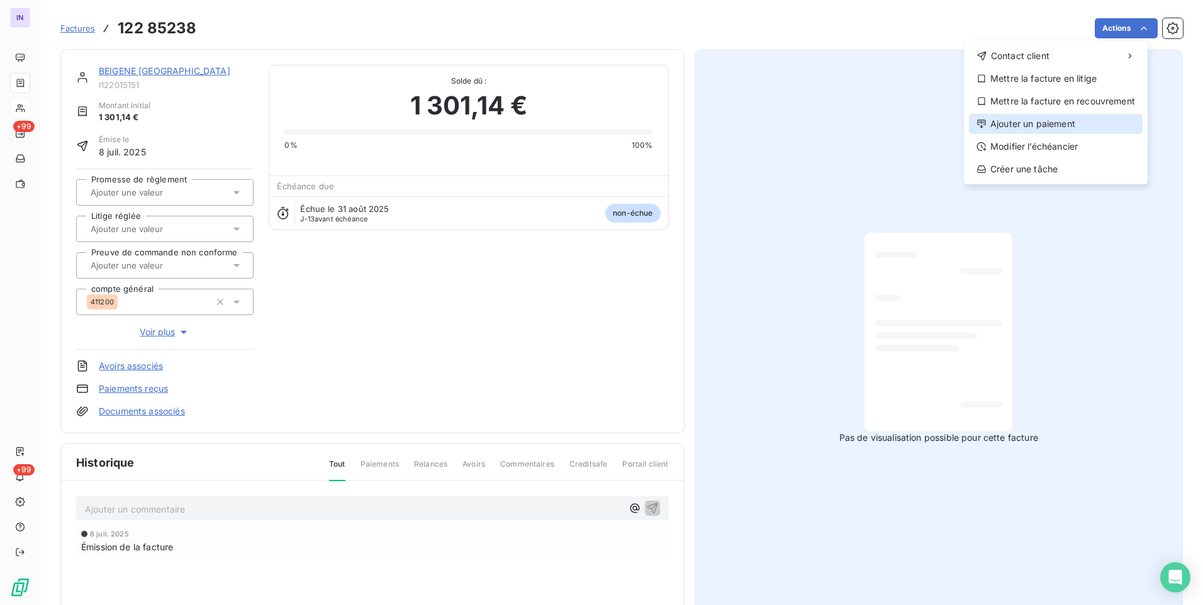
click at [1004, 123] on div "Ajouter un paiement" at bounding box center [1056, 124] width 174 height 20
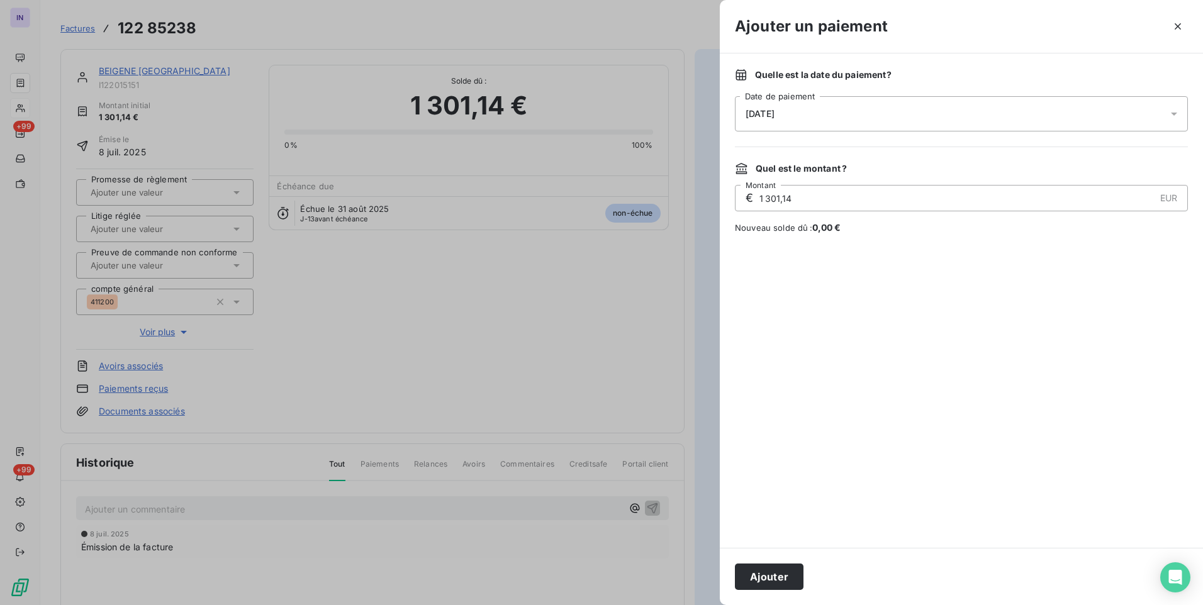
click at [875, 116] on div "[DATE]" at bounding box center [961, 113] width 453 height 35
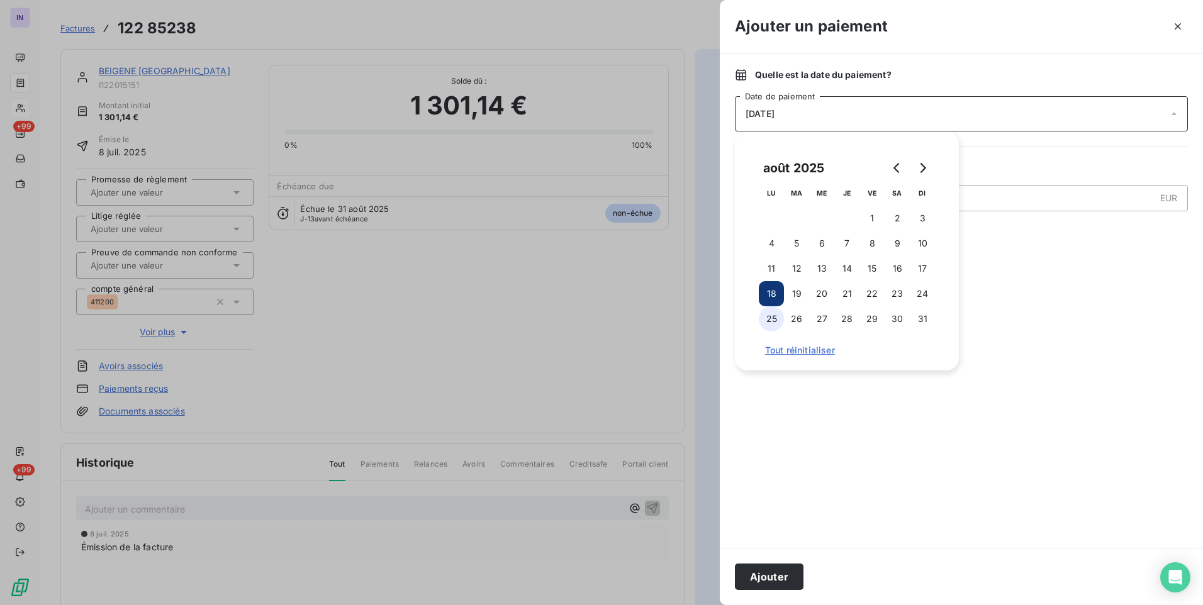
click at [771, 322] on button "25" at bounding box center [771, 318] width 25 height 25
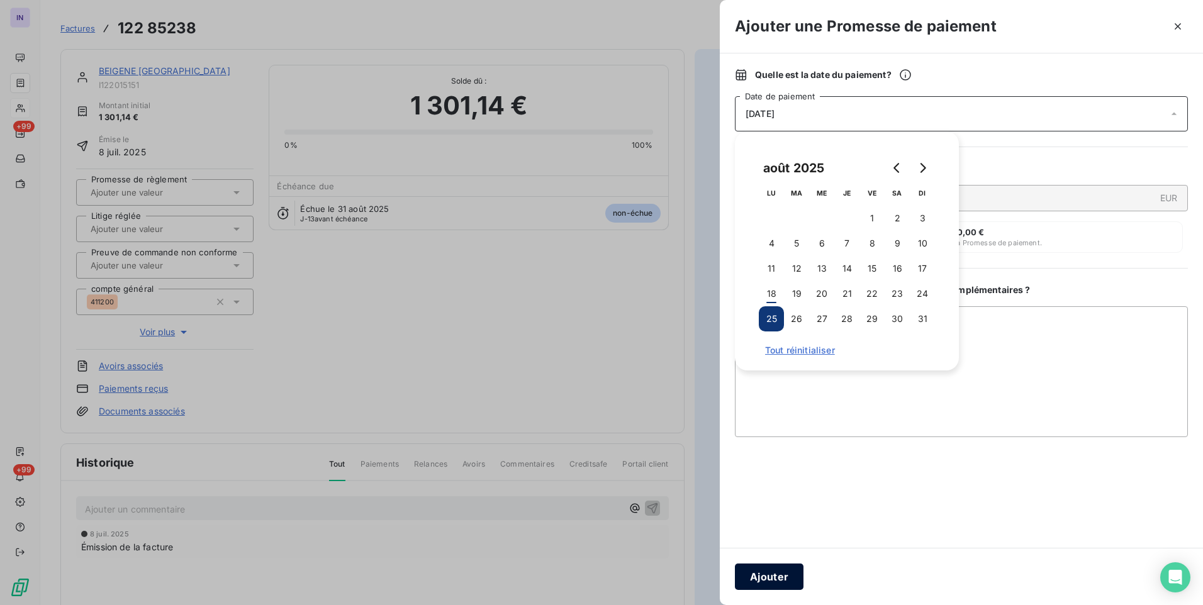
click at [777, 575] on button "Ajouter" at bounding box center [769, 577] width 69 height 26
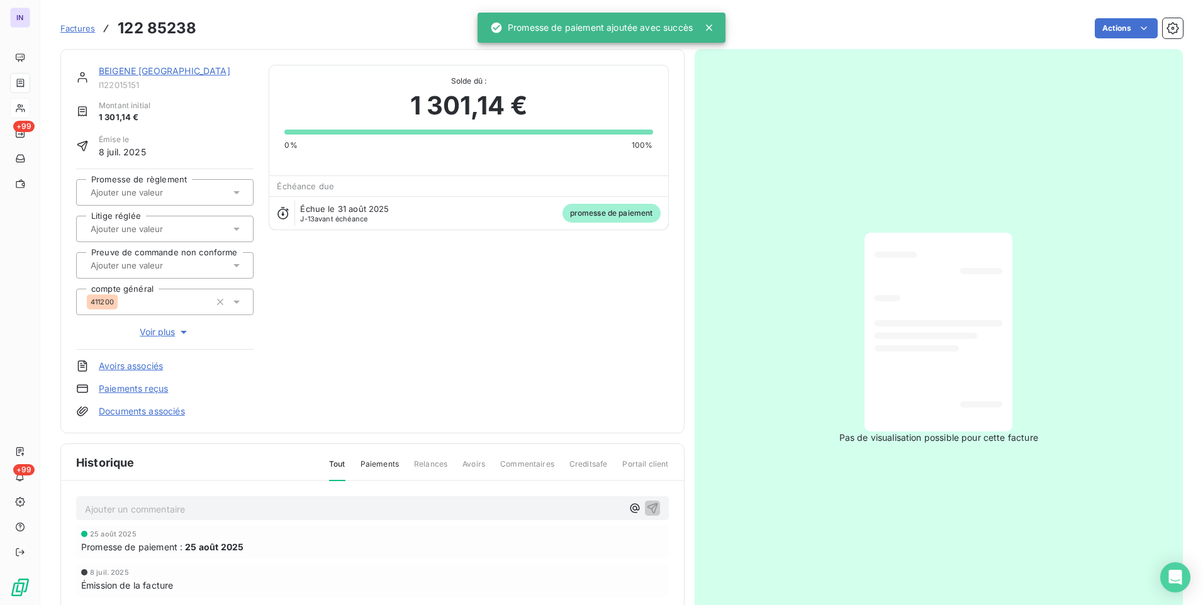
click at [142, 188] on input "text" at bounding box center [152, 192] width 126 height 11
click at [145, 232] on div "Oui" at bounding box center [172, 226] width 142 height 20
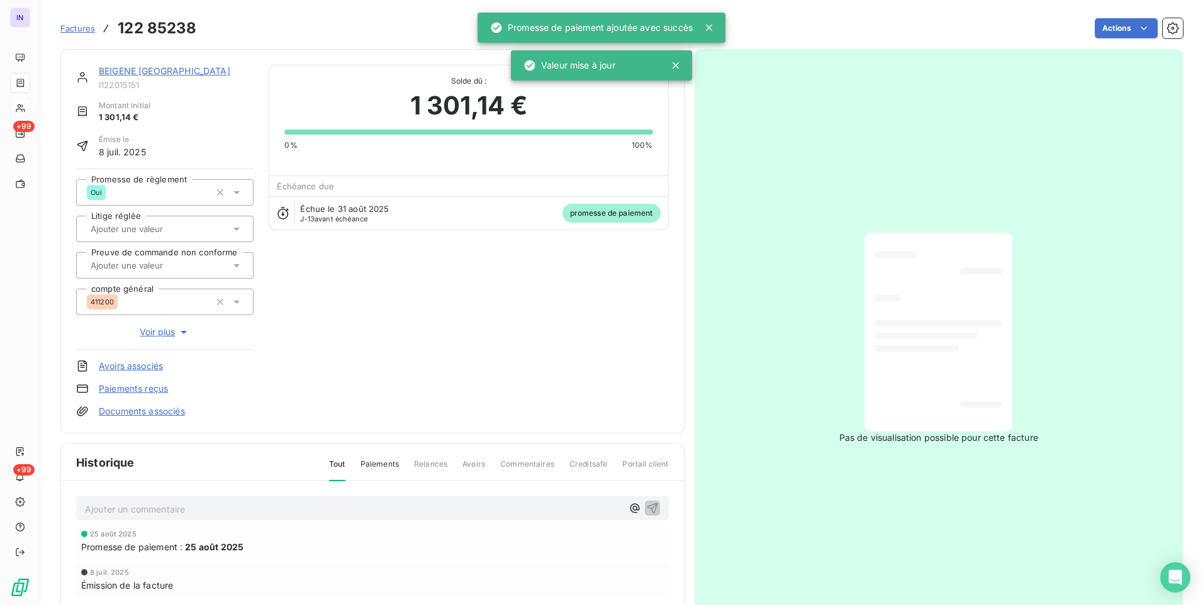
click at [142, 70] on link "BEIGENE [GEOGRAPHIC_DATA]" at bounding box center [165, 70] width 132 height 11
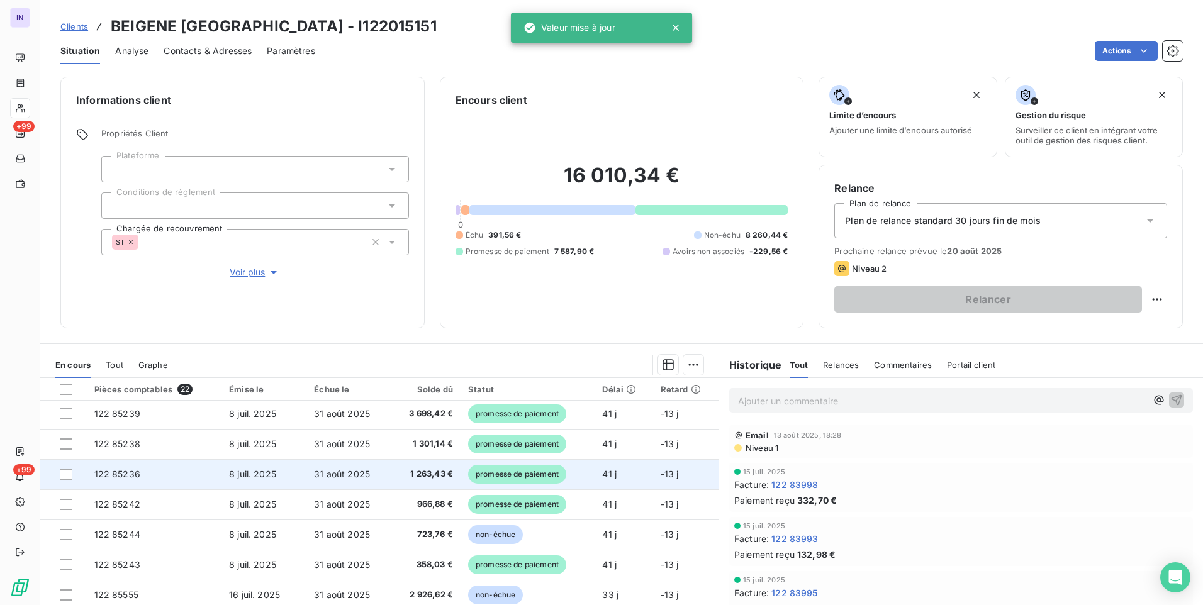
scroll to position [126, 0]
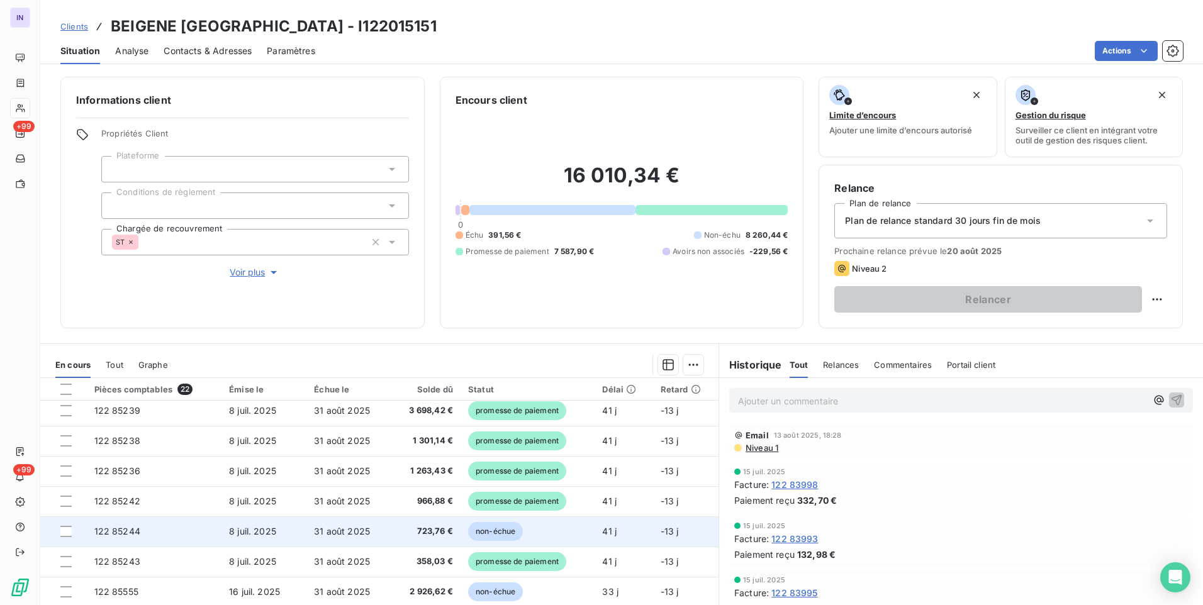
click at [328, 523] on td "31 août 2025" at bounding box center [348, 532] width 84 height 30
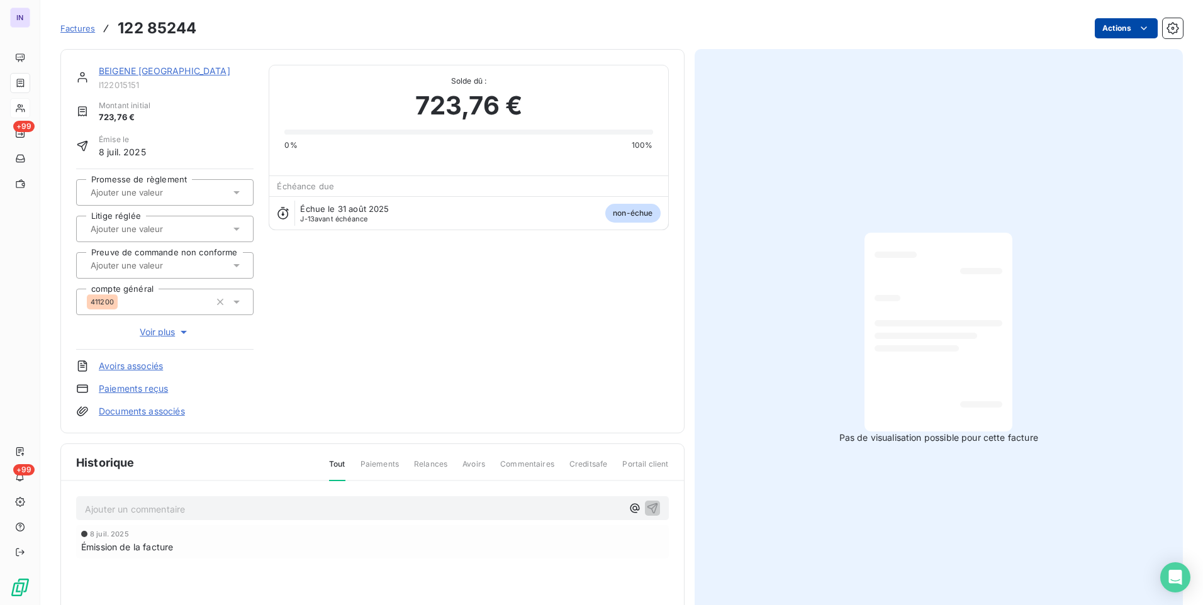
click at [1108, 30] on html "IN +99 +99 Factures 122 85244 Actions BEIGENE [GEOGRAPHIC_DATA] I122015151 Mont…" at bounding box center [601, 302] width 1203 height 605
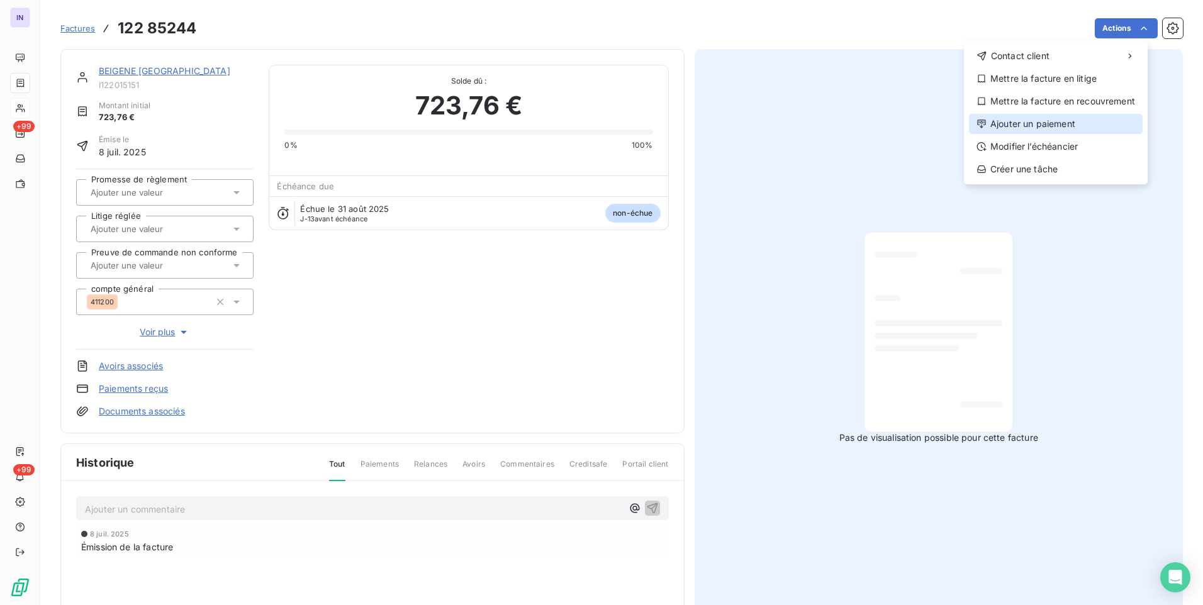
click at [1054, 132] on div "Ajouter un paiement" at bounding box center [1056, 124] width 174 height 20
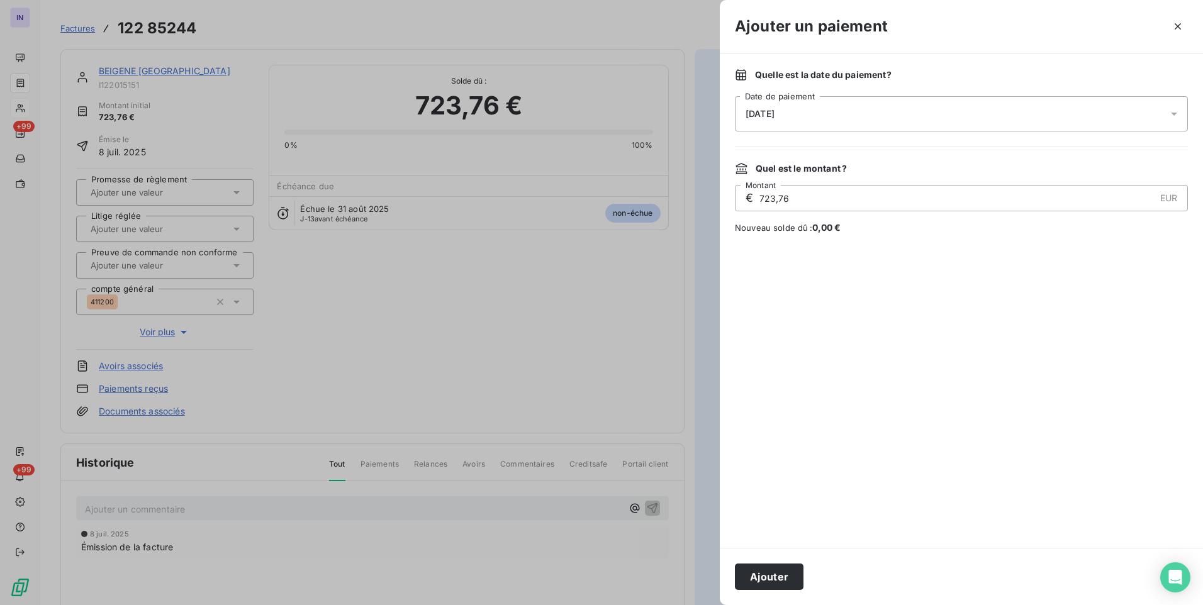
click at [871, 105] on div "[DATE]" at bounding box center [961, 113] width 453 height 35
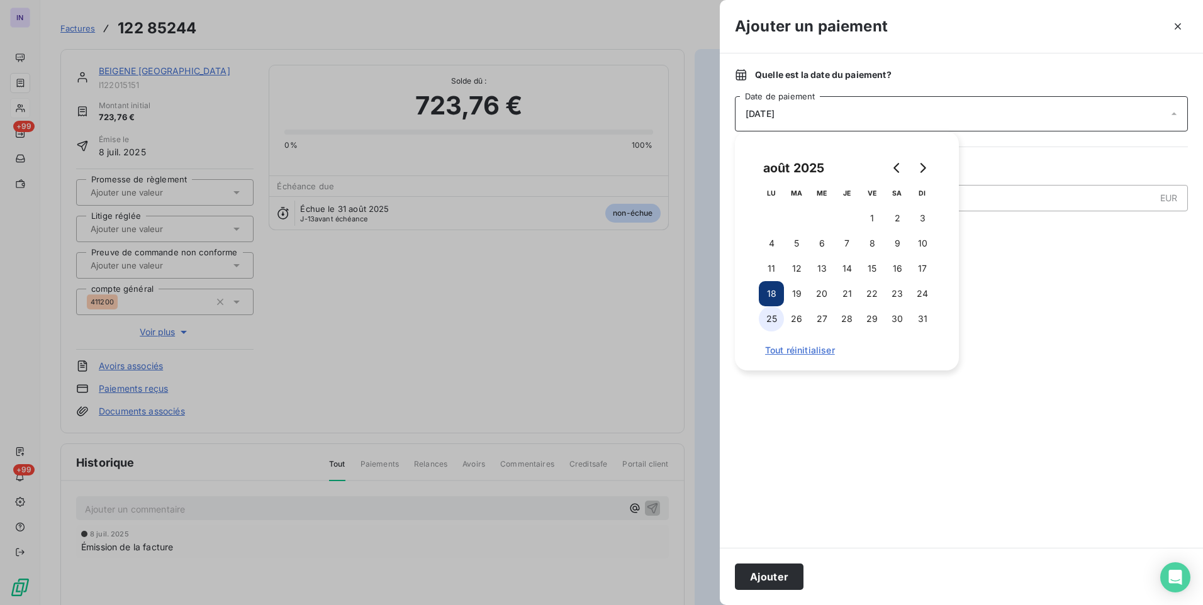
click at [772, 317] on button "25" at bounding box center [771, 318] width 25 height 25
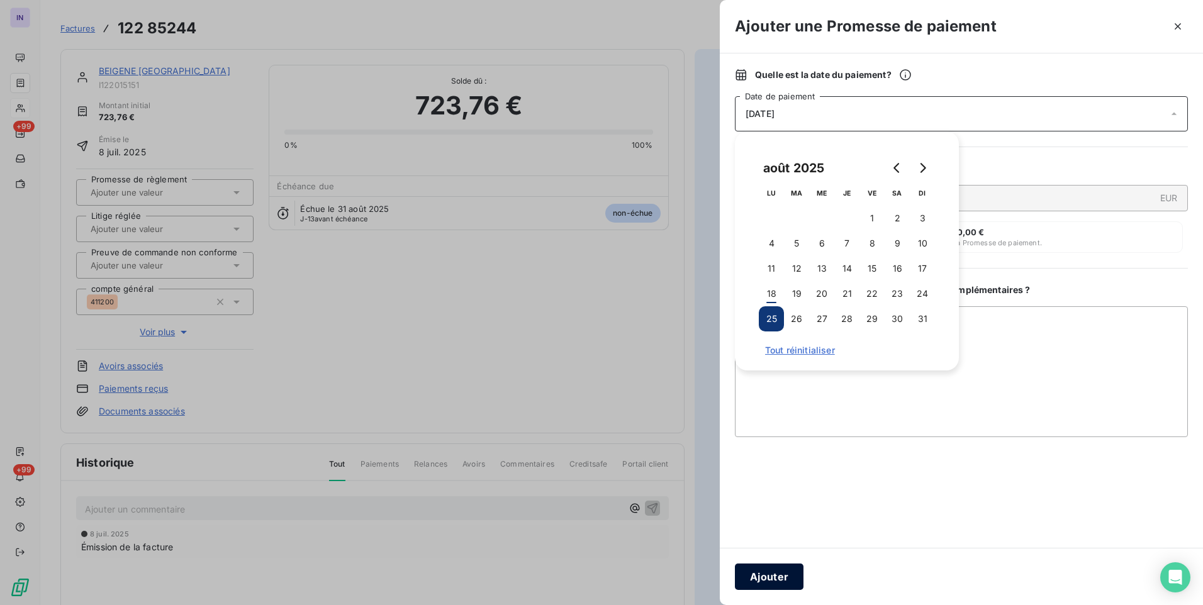
drag, startPoint x: 759, startPoint y: 581, endPoint x: 607, endPoint y: 450, distance: 201.2
click at [758, 581] on button "Ajouter" at bounding box center [769, 577] width 69 height 26
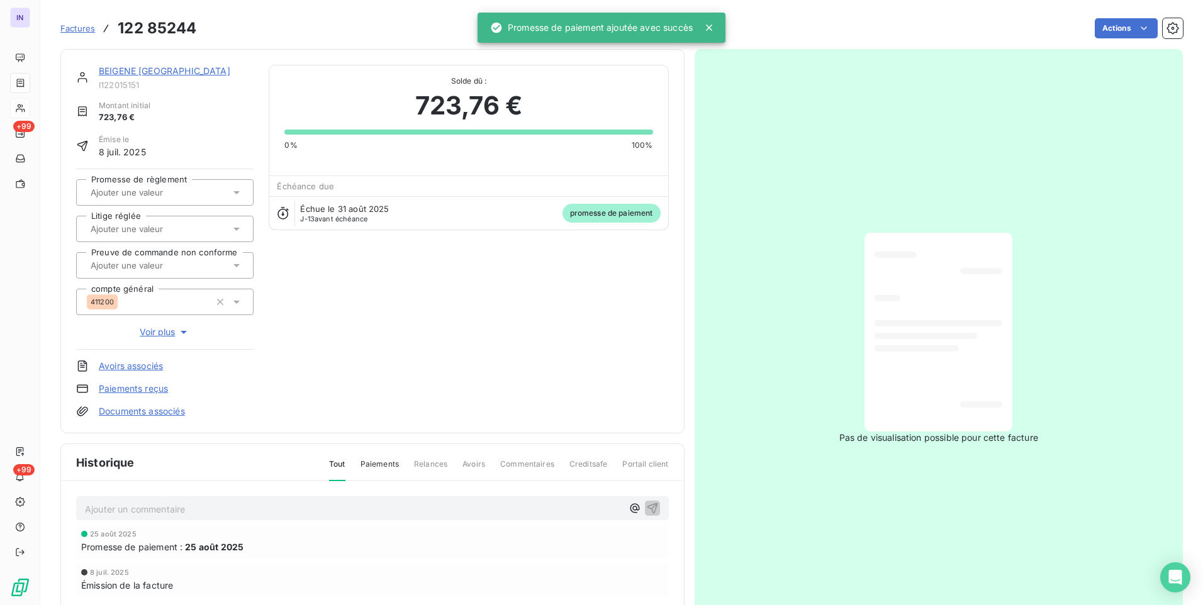
click at [176, 198] on input "text" at bounding box center [152, 192] width 126 height 11
click at [177, 225] on div "Oui" at bounding box center [172, 226] width 142 height 20
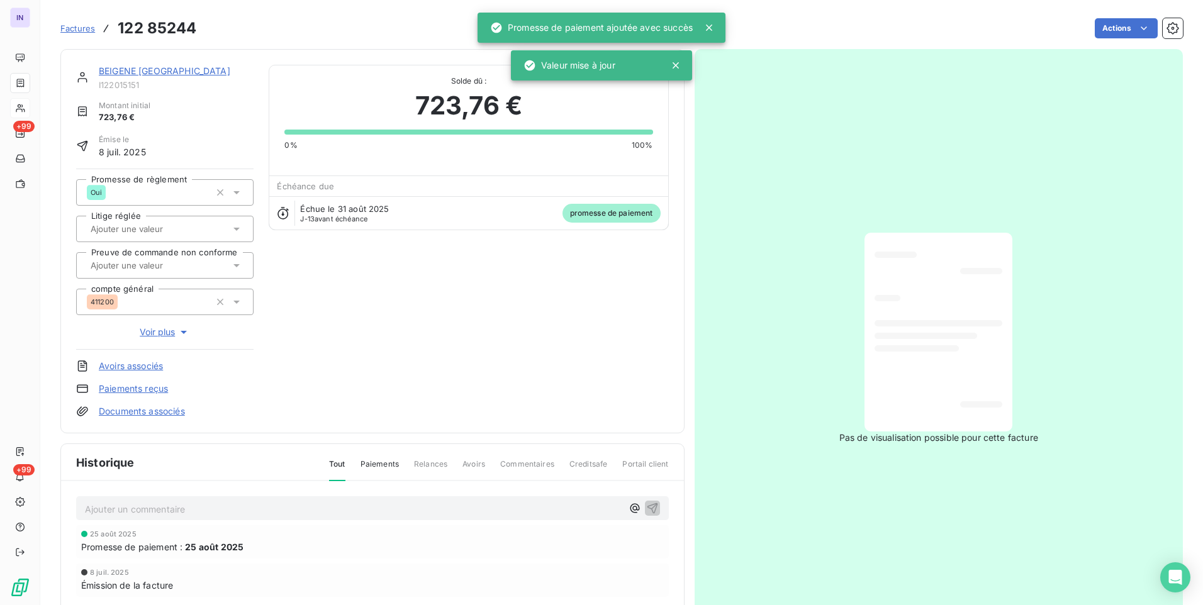
click at [177, 72] on link "BEIGENE [GEOGRAPHIC_DATA]" at bounding box center [165, 70] width 132 height 11
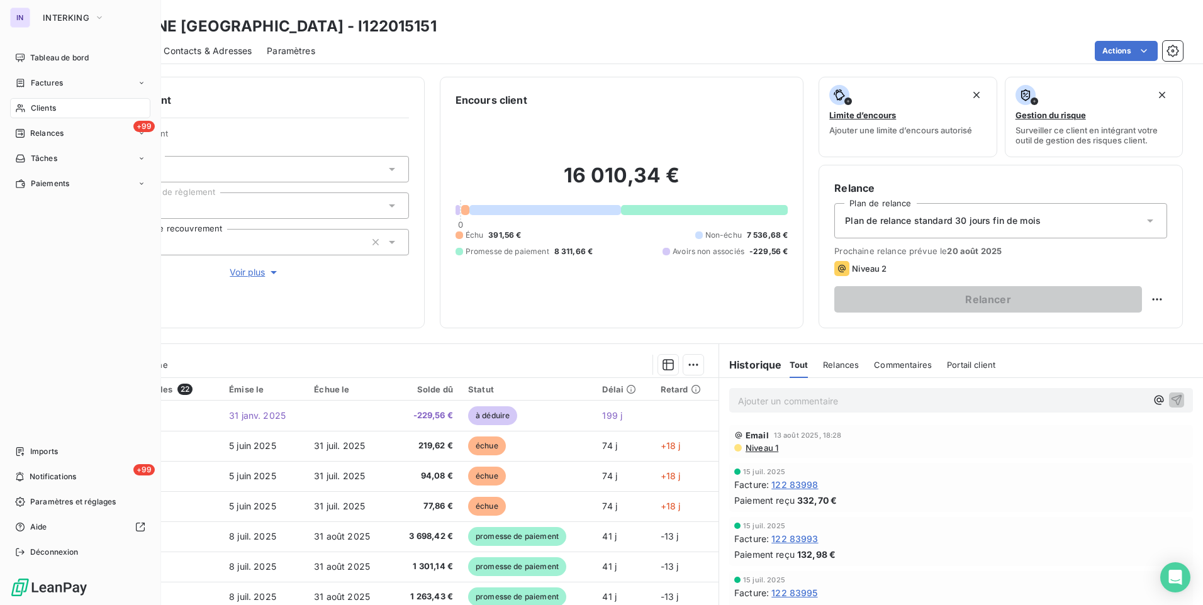
drag, startPoint x: 43, startPoint y: 59, endPoint x: 51, endPoint y: 71, distance: 15.0
click at [43, 59] on span "Tableau de bord" at bounding box center [59, 57] width 59 height 11
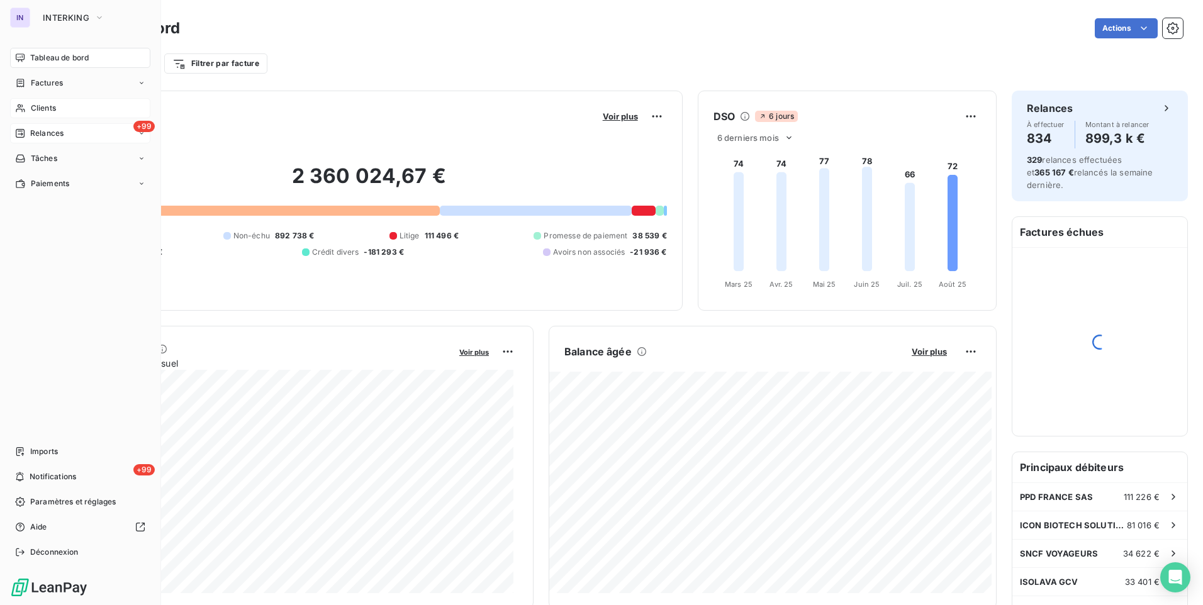
click at [38, 135] on span "Relances" at bounding box center [46, 133] width 33 height 11
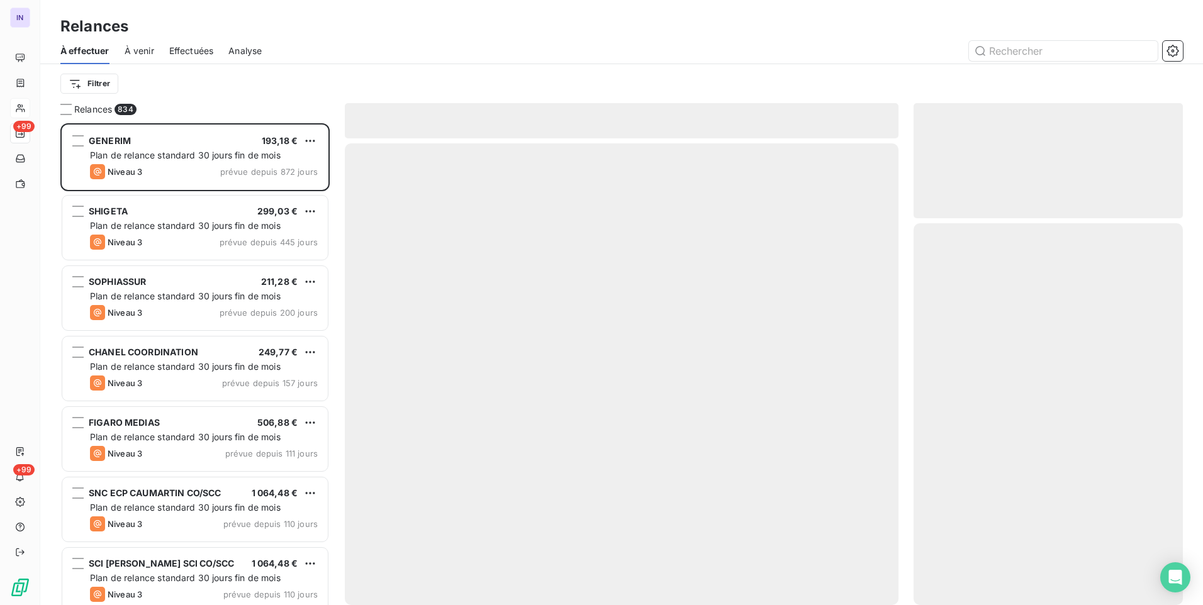
scroll to position [473, 260]
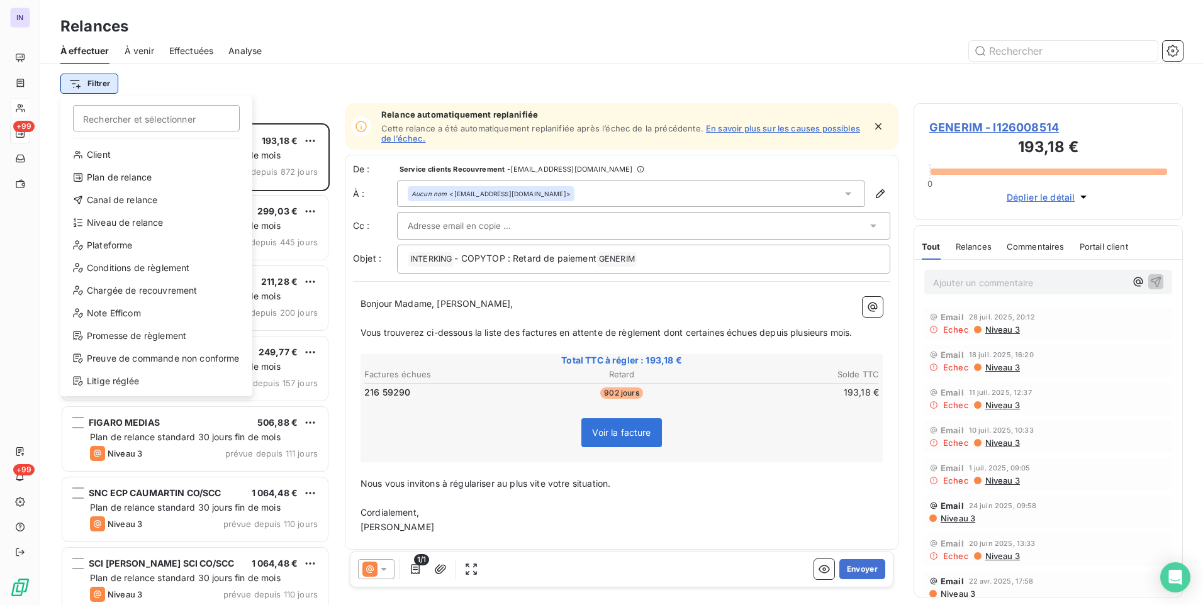
click at [93, 88] on html "IN +99 +99 Relances À effectuer À venir Effectuées Analyse Filtrer Rechercher e…" at bounding box center [601, 302] width 1203 height 605
click at [130, 222] on div "Niveau de relance" at bounding box center [156, 223] width 182 height 20
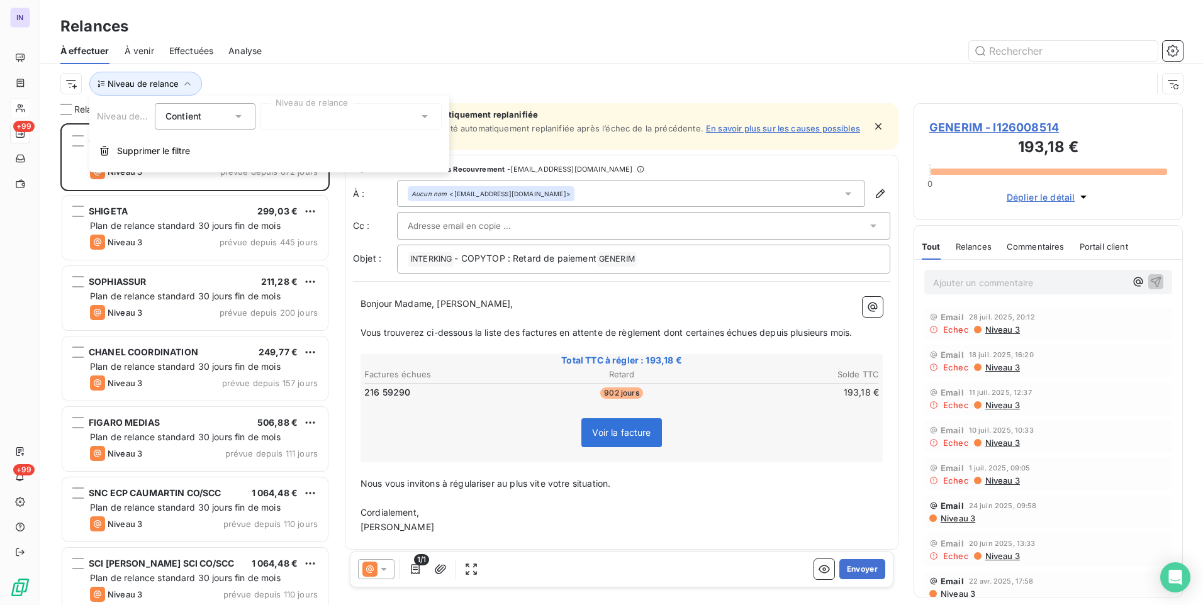
click at [301, 120] on div at bounding box center [351, 116] width 181 height 26
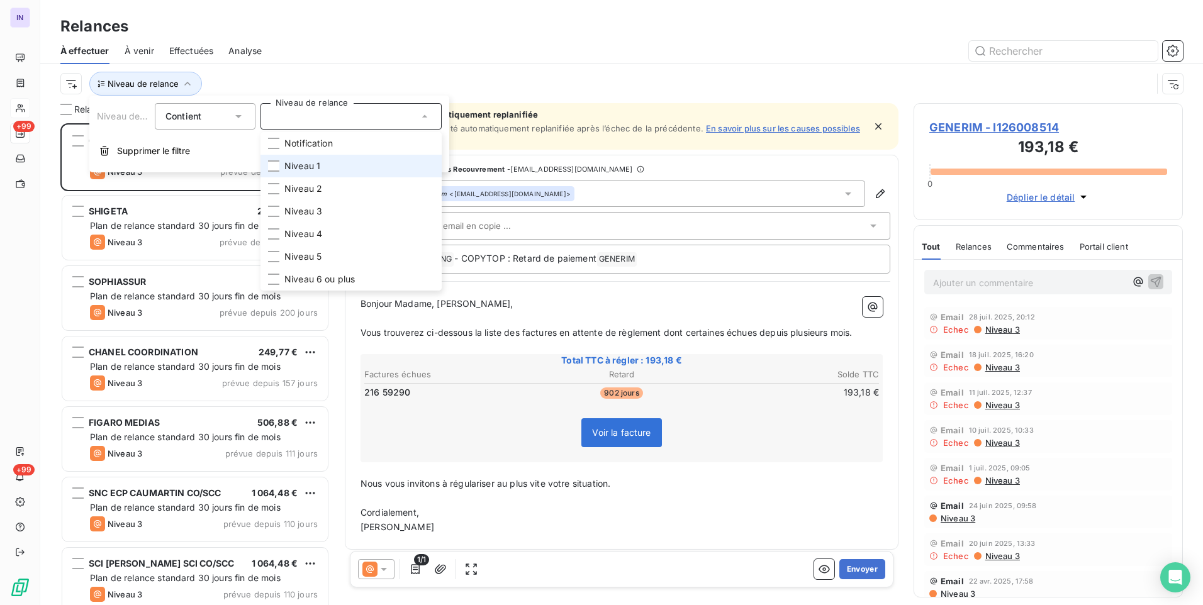
click at [274, 168] on div at bounding box center [273, 165] width 11 height 11
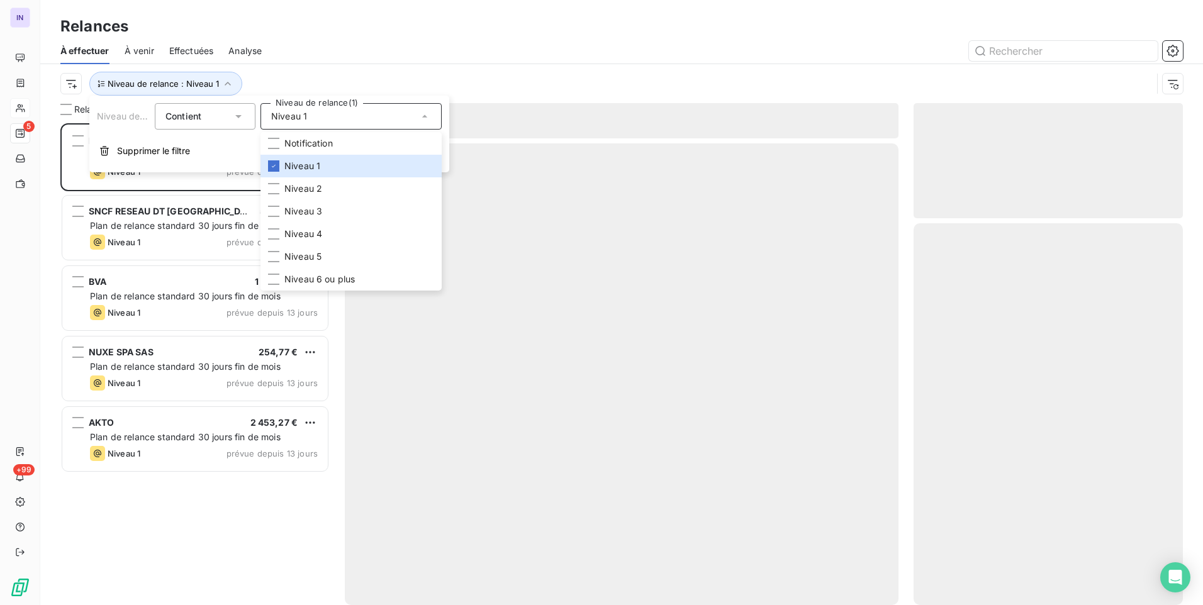
scroll to position [473, 260]
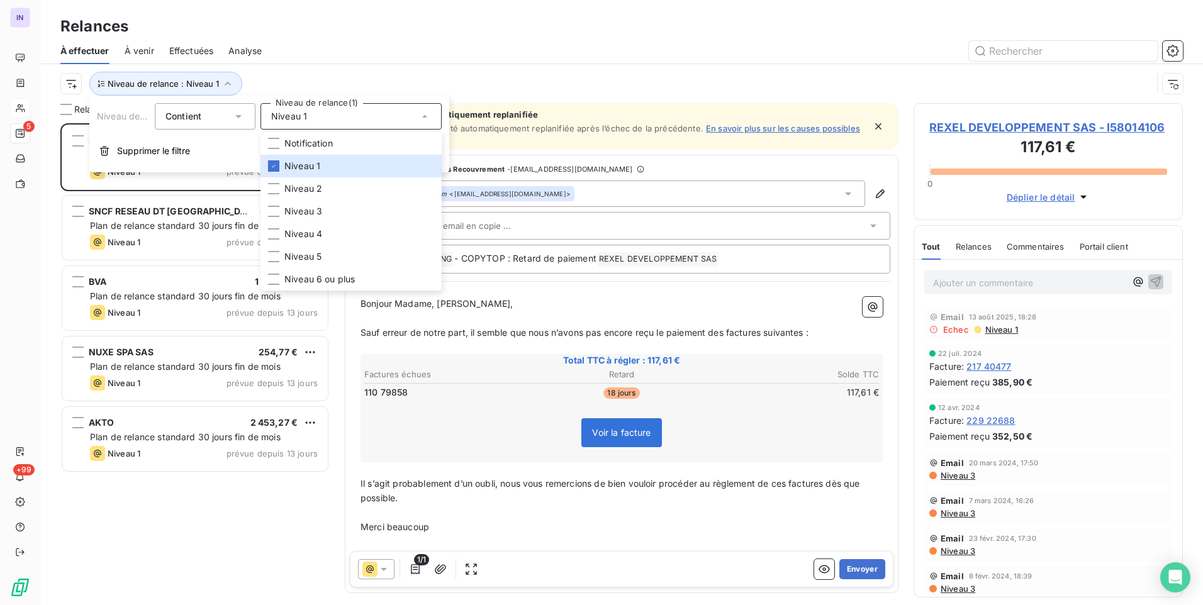
click at [472, 60] on div at bounding box center [730, 51] width 906 height 20
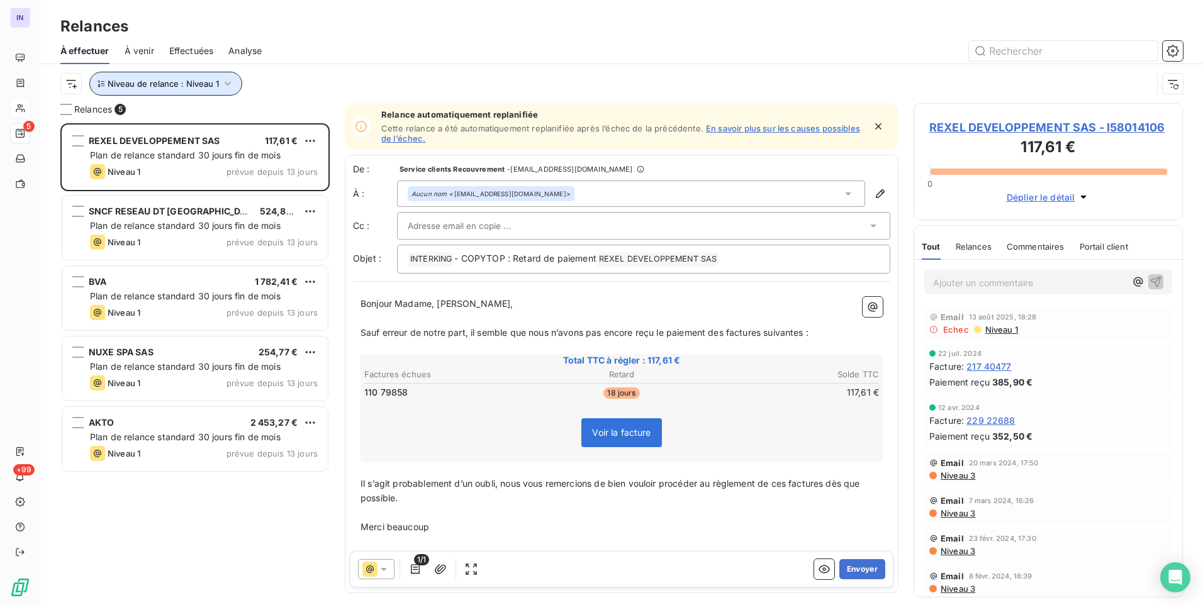
click at [123, 85] on span "Niveau de relance : Niveau 1" at bounding box center [163, 84] width 111 height 10
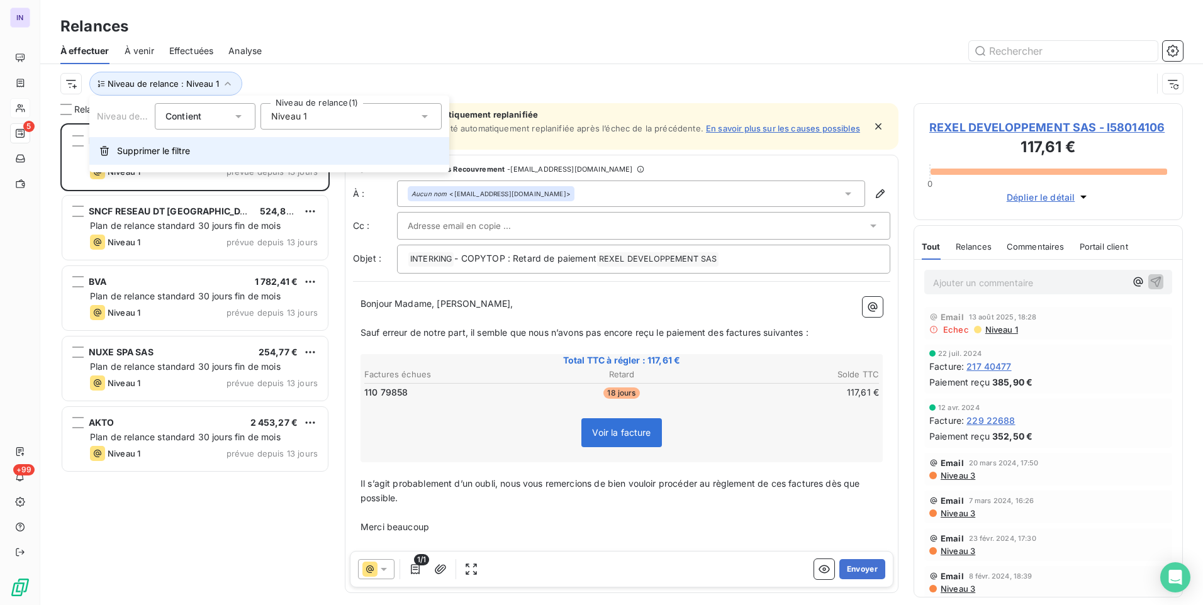
click at [125, 147] on span "Supprimer le filtre" at bounding box center [153, 151] width 73 height 13
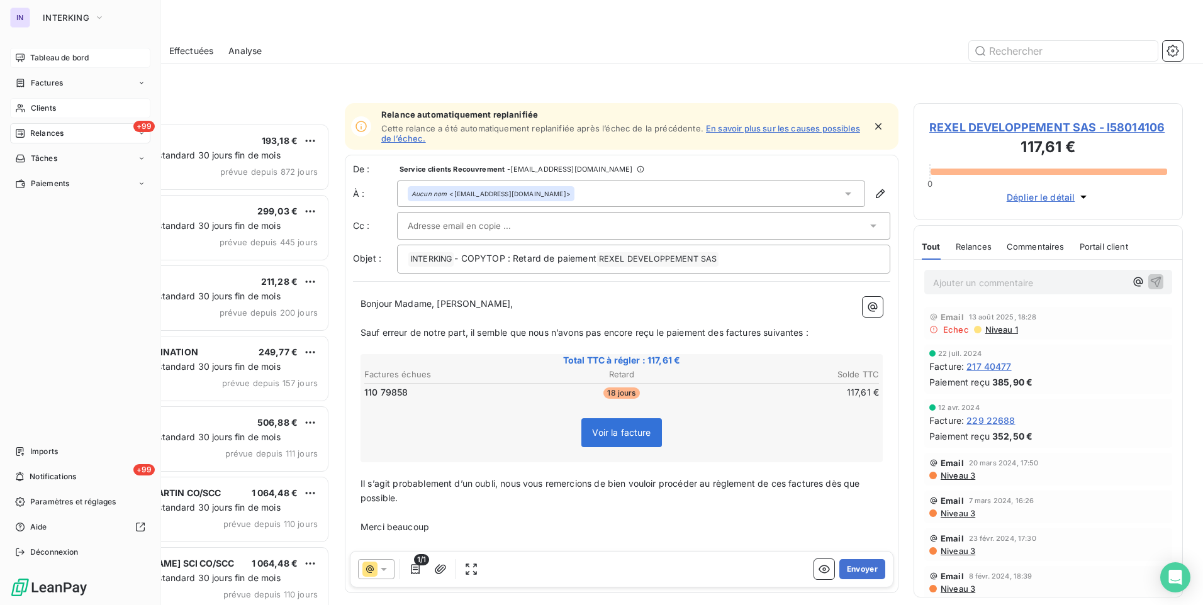
click at [35, 57] on span "Tableau de bord" at bounding box center [59, 57] width 59 height 11
